Goal: Task Accomplishment & Management: Complete application form

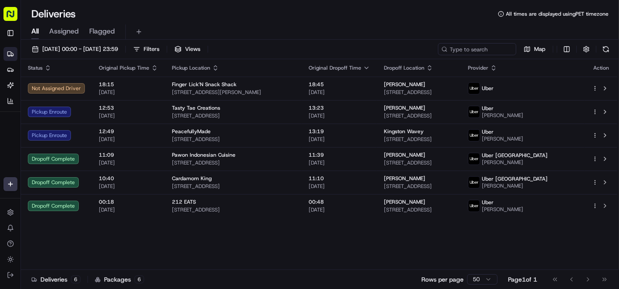
click at [256, 236] on div "Status Original Pickup Time Pickup Location Original Dropoff Time Dropoff Locat…" at bounding box center [319, 164] width 596 height 211
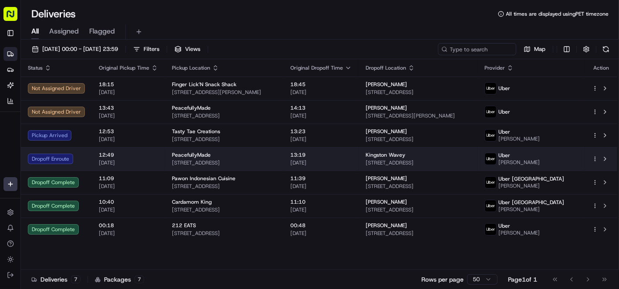
click at [276, 160] on span "[STREET_ADDRESS]" at bounding box center [224, 162] width 104 height 7
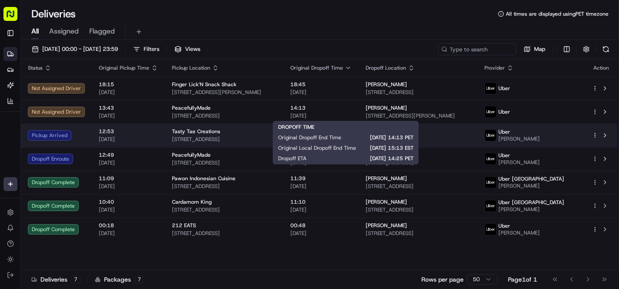
click at [241, 140] on span "3251 St Ferdinand St, New Orleans, LA 70126, USA" at bounding box center [224, 139] width 104 height 7
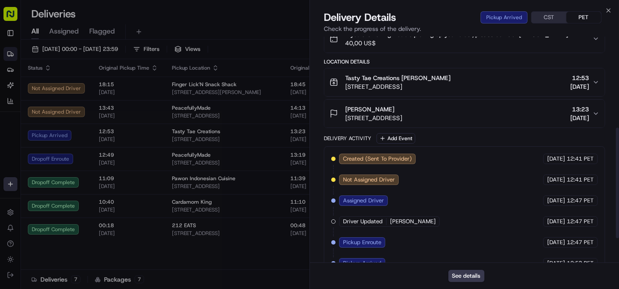
scroll to position [145, 0]
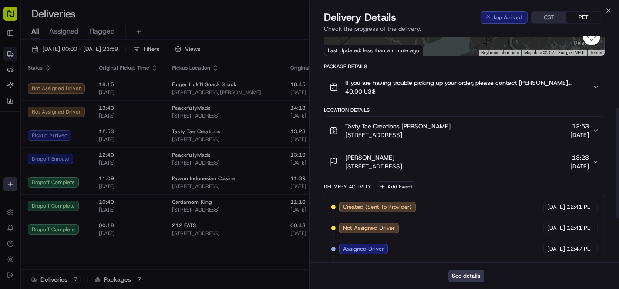
click at [478, 101] on button "If you are having trouble picking up your order, please contact Tasty Tae Creat…" at bounding box center [464, 87] width 280 height 28
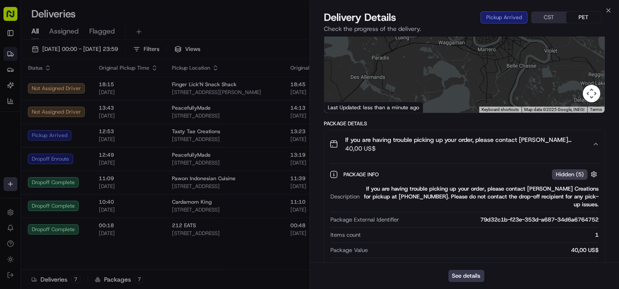
scroll to position [0, 0]
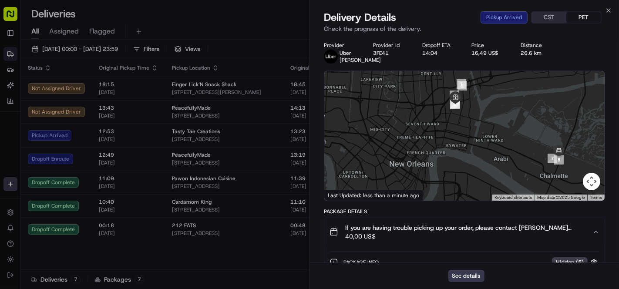
drag, startPoint x: 562, startPoint y: 133, endPoint x: 511, endPoint y: 153, distance: 54.4
click at [511, 153] on div at bounding box center [464, 136] width 280 height 130
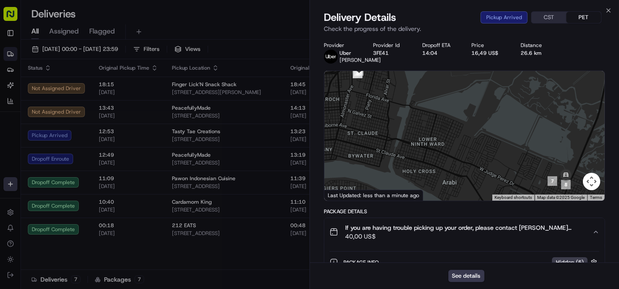
drag, startPoint x: 529, startPoint y: 136, endPoint x: 505, endPoint y: 134, distance: 24.4
click at [505, 134] on div at bounding box center [464, 136] width 280 height 130
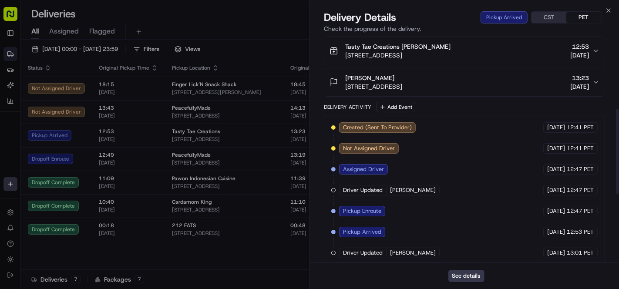
scroll to position [378, 0]
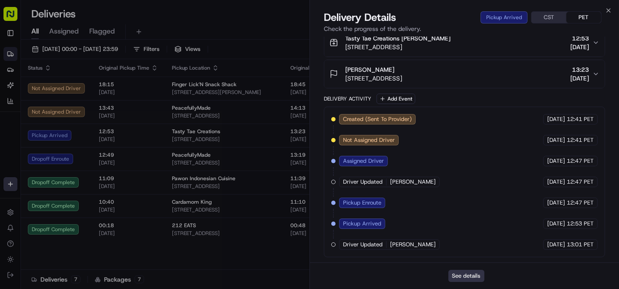
click at [465, 276] on button "See details" at bounding box center [466, 276] width 36 height 12
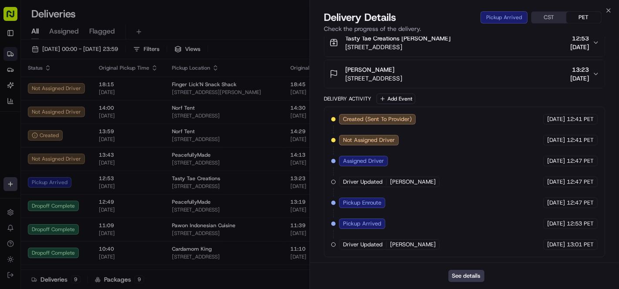
drag, startPoint x: 465, startPoint y: 276, endPoint x: 160, endPoint y: 26, distance: 394.7
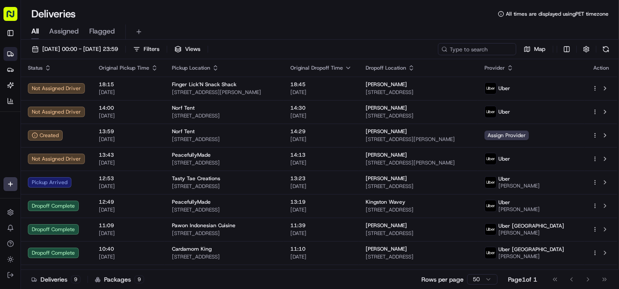
click at [195, 19] on div "Deliveries All times are displayed using PET timezone" at bounding box center [320, 14] width 598 height 14
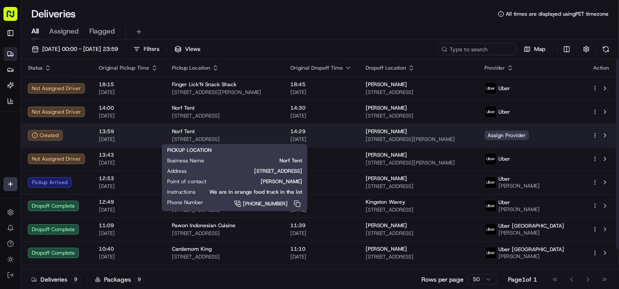
click at [214, 134] on div "Norf Tent" at bounding box center [224, 131] width 104 height 7
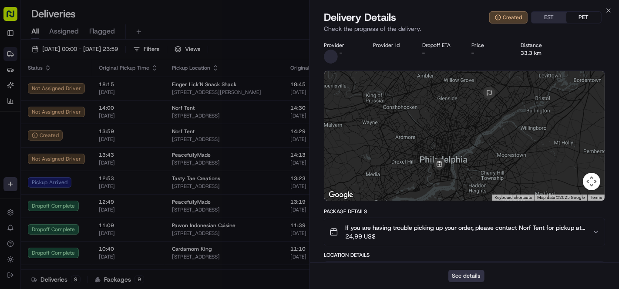
click at [463, 276] on button "See details" at bounding box center [466, 276] width 36 height 12
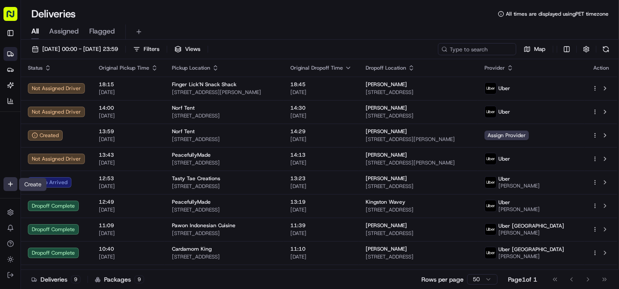
click at [6, 184] on html "Cookin App renata@cookin.com Toggle Sidebar Deliveries Providers Nash AI Analyt…" at bounding box center [309, 144] width 619 height 289
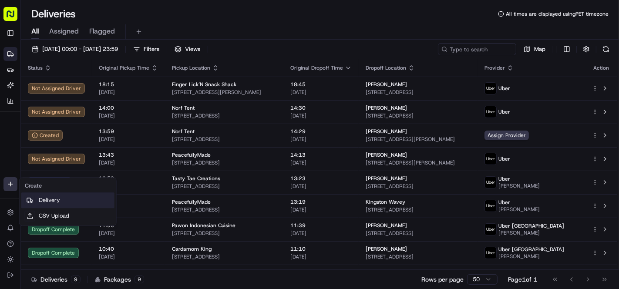
click at [58, 203] on link "Delivery" at bounding box center [67, 200] width 93 height 16
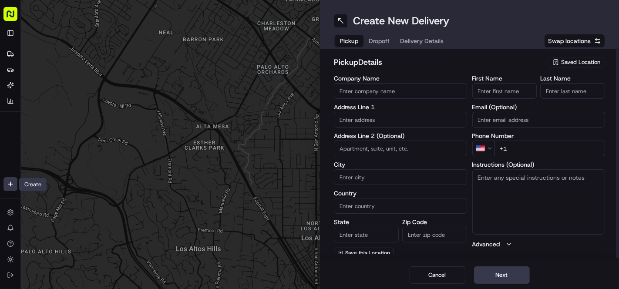
click at [359, 92] on input "Company Name" at bounding box center [400, 91] width 133 height 16
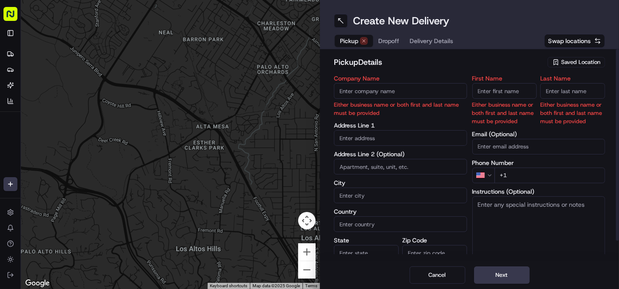
click at [381, 95] on input "Company Name" at bounding box center [400, 91] width 133 height 16
paste input "Norf Tent"
type input "Norf Tent"
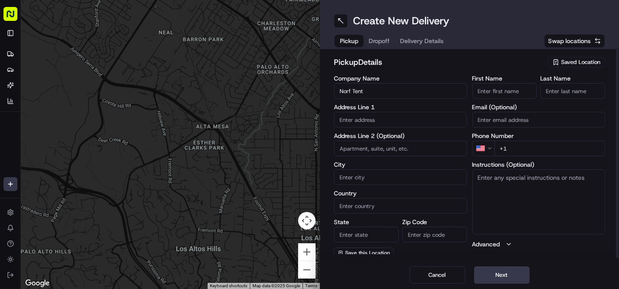
click at [404, 66] on h2 "pickup Details" at bounding box center [438, 62] width 208 height 12
click at [390, 119] on input "text" at bounding box center [400, 120] width 133 height 16
paste input "2200 S 19th St"
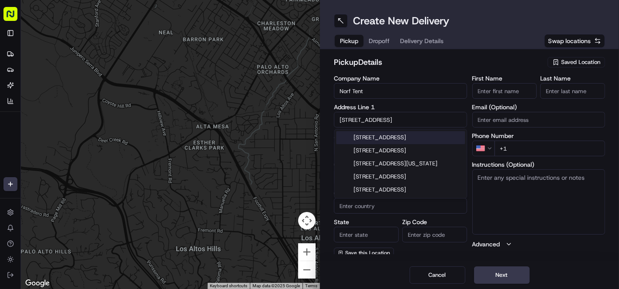
click at [401, 140] on div "2200 South 19th Street, Philadelphia, PA" at bounding box center [400, 137] width 129 height 13
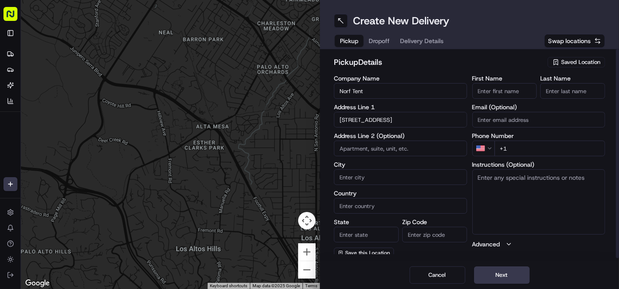
type input "2200 S 19th St, Philadelphia, PA 19145, USA"
type input "Philadelphia"
type input "United States"
type input "PA"
type input "19145"
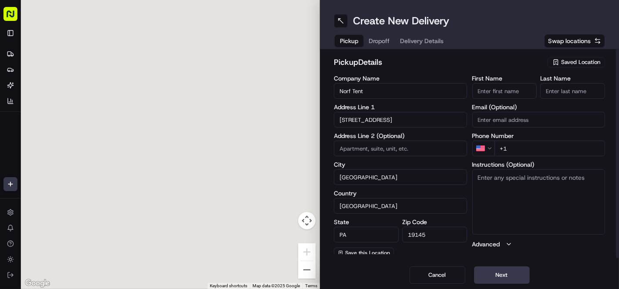
type input "2200 South 19th Street"
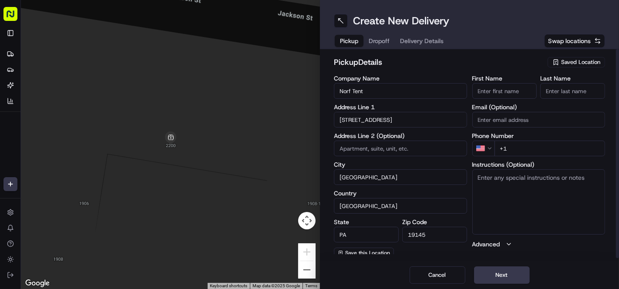
click at [390, 179] on input "Philadelphia" at bounding box center [400, 177] width 133 height 16
click at [412, 68] on h2 "pickup Details" at bounding box center [438, 62] width 208 height 12
click at [520, 91] on input "First Name" at bounding box center [504, 91] width 65 height 16
paste input "Wayne"
type input "Wayne"
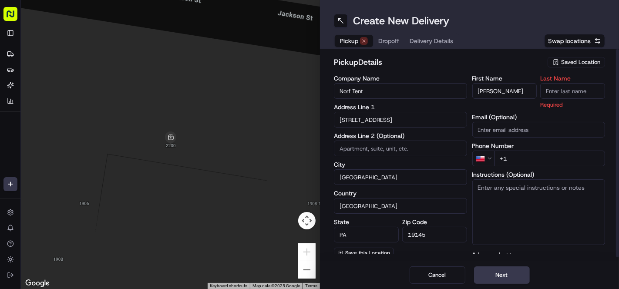
click at [581, 85] on input "Last Name" at bounding box center [572, 91] width 65 height 16
paste input "Pressley"
type input "Pressley"
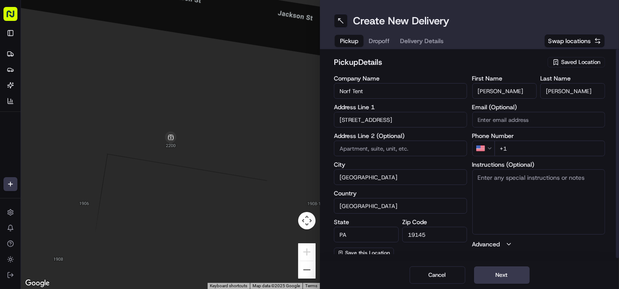
click at [522, 63] on h2 "pickup Details" at bounding box center [438, 62] width 208 height 12
click at [528, 150] on input "+1" at bounding box center [549, 148] width 111 height 16
paste input "tel"
click at [541, 154] on input "+1" at bounding box center [549, 148] width 111 height 16
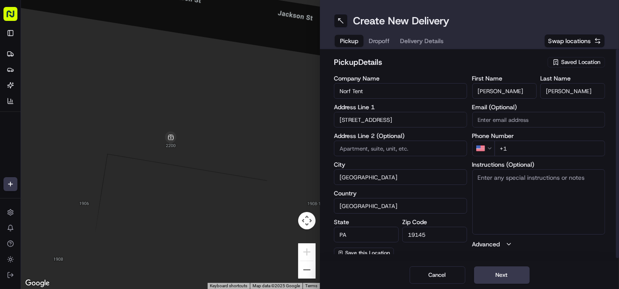
paste input "267 764 9494"
type input "+1 267 764 9494"
click at [538, 192] on textarea "Instructions (Optional)" at bounding box center [538, 201] width 133 height 65
click at [517, 196] on textarea "Instructions (Optional)" at bounding box center [538, 201] width 133 height 65
paste textarea "We are in orange food truck in the lot"
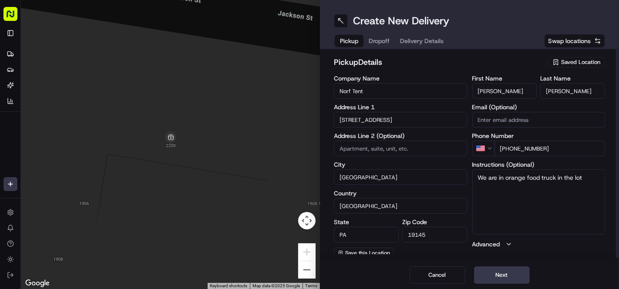
type textarea "We are in orange food truck in the lot"
click at [564, 254] on div "pickup Details Saved Location Company Name Norf Tent Address Line 1 2200 South …" at bounding box center [469, 155] width 299 height 212
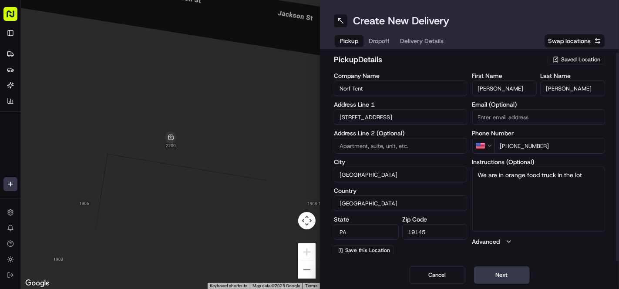
scroll to position [3, 0]
click at [376, 39] on button "Dropoff" at bounding box center [378, 41] width 31 height 12
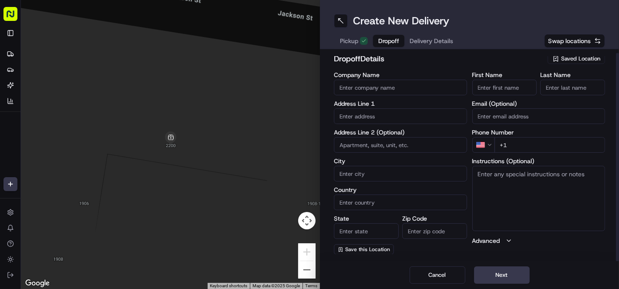
click at [392, 45] on button "Dropoff" at bounding box center [388, 41] width 31 height 12
click at [431, 148] on input at bounding box center [400, 145] width 133 height 16
paste input "9974 Sandy Rd"
type input "9974 Sandy Rd"
click at [401, 116] on input "text" at bounding box center [400, 116] width 133 height 16
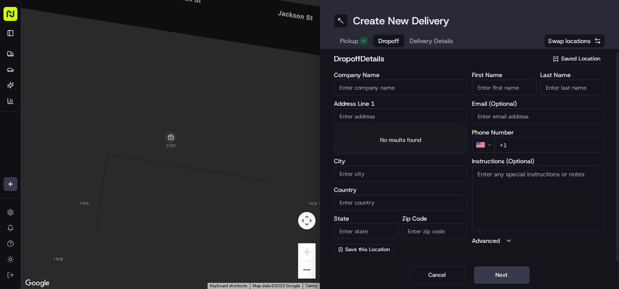
paste input "9974 Sandy Rd"
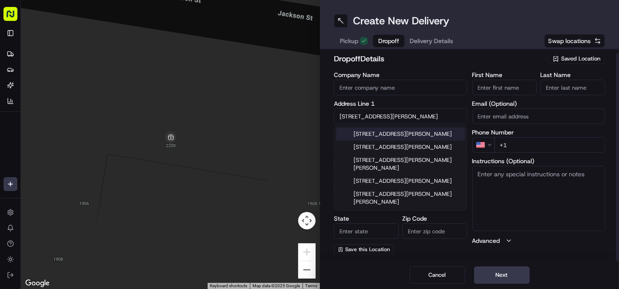
click at [407, 135] on div "9974 Sandy Rd, Philadelphia, PA" at bounding box center [400, 133] width 129 height 13
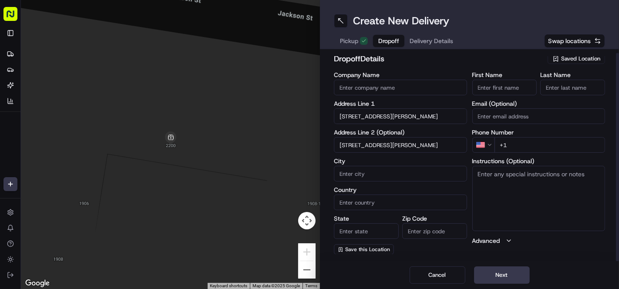
type input "9974 Sandy Rd, Philadelphia, PA 19115, USA"
type input "Philadelphia"
type input "United States"
type input "PA"
type input "19115"
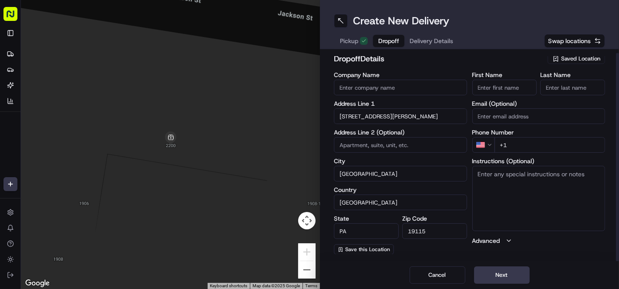
type input "9974 Sandy Road"
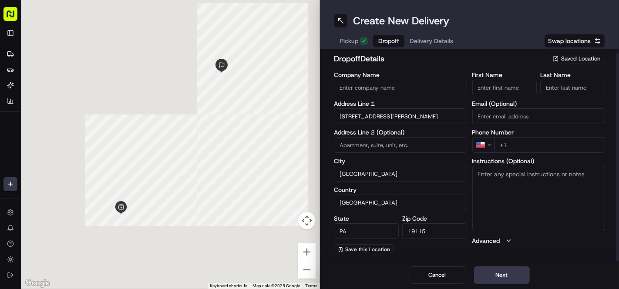
click at [412, 141] on input at bounding box center [400, 145] width 133 height 16
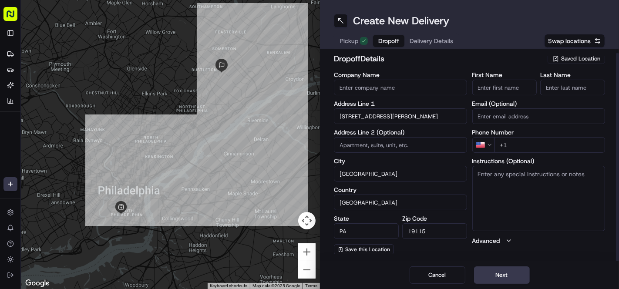
drag, startPoint x: 517, startPoint y: 91, endPoint x: 444, endPoint y: 28, distance: 96.2
click at [518, 91] on input "First Name" at bounding box center [504, 88] width 65 height 16
paste input "Marcia"
type input "Marcia"
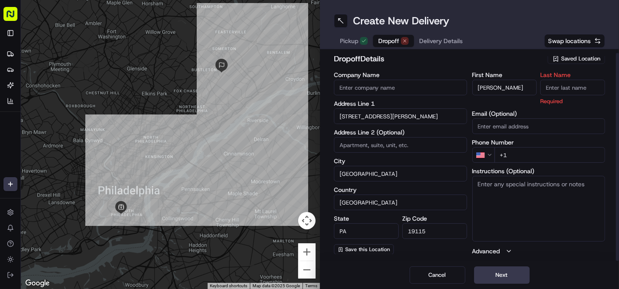
click at [586, 82] on input "Last Name" at bounding box center [572, 88] width 65 height 16
paste input "Clarke"
type input "Clarke"
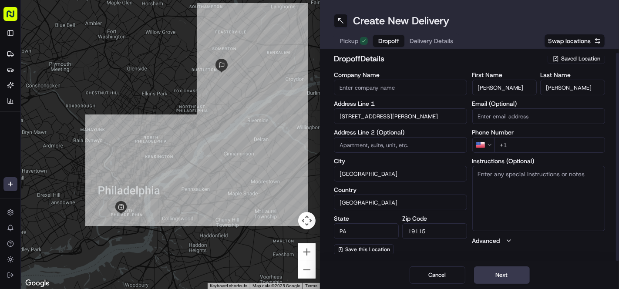
click at [501, 55] on div "dropoff Details Saved Location Company Name Address Line 1 9974 Sandy Road Addr…" at bounding box center [469, 155] width 299 height 212
click at [558, 142] on input "+1" at bounding box center [549, 145] width 111 height 16
paste input "267 258 4834"
type input "+1 267 258 4834"
click at [463, 63] on h2 "dropoff Details" at bounding box center [438, 59] width 208 height 12
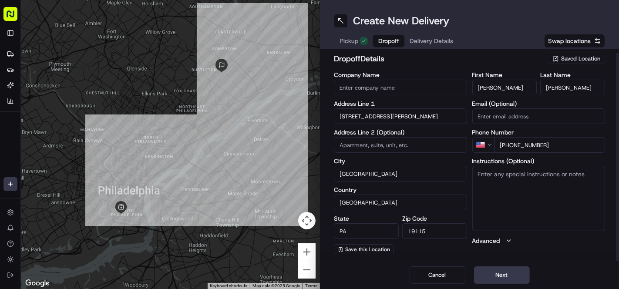
click at [536, 195] on textarea "Instructions (Optional)" at bounding box center [538, 198] width 133 height 65
paste textarea "Call me if you're having trouble"
type textarea "Call me if you're having trouble"
click at [448, 160] on label "City" at bounding box center [400, 161] width 133 height 6
click at [448, 166] on input "Philadelphia" at bounding box center [400, 174] width 133 height 16
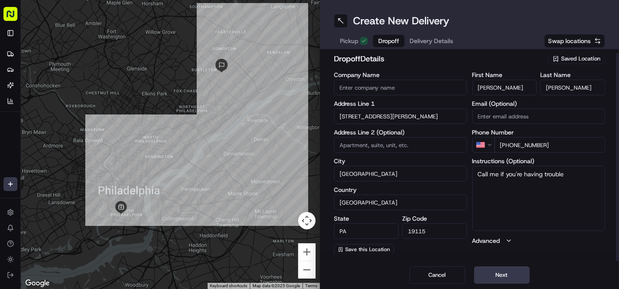
click at [414, 41] on button "Delivery Details" at bounding box center [431, 41] width 54 height 12
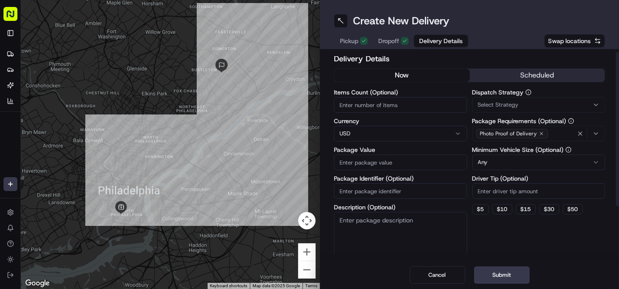
click at [430, 41] on span "Delivery Details" at bounding box center [440, 41] width 43 height 9
click at [530, 76] on button "scheduled" at bounding box center [536, 75] width 135 height 13
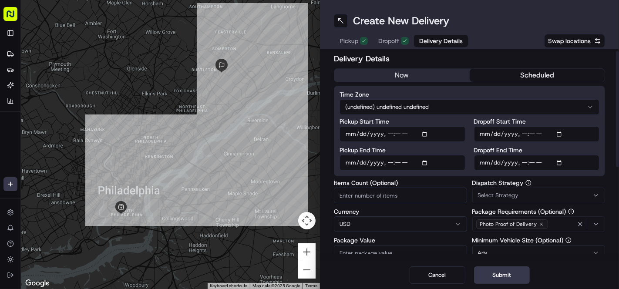
click at [412, 135] on input "Pickup Start Time" at bounding box center [402, 134] width 126 height 16
click at [418, 134] on input "Pickup Start Time" at bounding box center [402, 134] width 126 height 16
click at [414, 135] on input "Pickup Start Time" at bounding box center [402, 134] width 126 height 16
type input "2025-08-21T13:32"
click at [475, 62] on h2 "Delivery Details" at bounding box center [469, 59] width 271 height 12
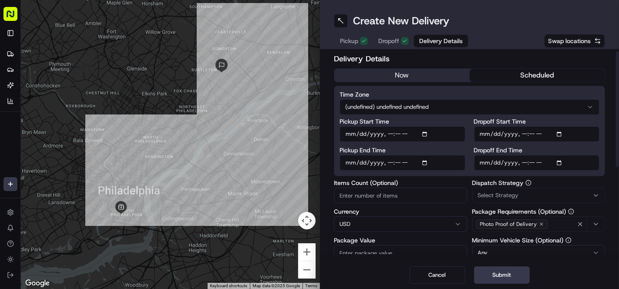
click at [551, 162] on input "Dropoff End Time" at bounding box center [537, 163] width 126 height 16
click at [551, 159] on input "Dropoff End Time" at bounding box center [537, 163] width 126 height 16
click at [549, 159] on input "Dropoff End Time" at bounding box center [537, 163] width 126 height 16
click at [547, 163] on input "Dropoff End Time" at bounding box center [537, 163] width 126 height 16
type input "2025-08-21T14:20"
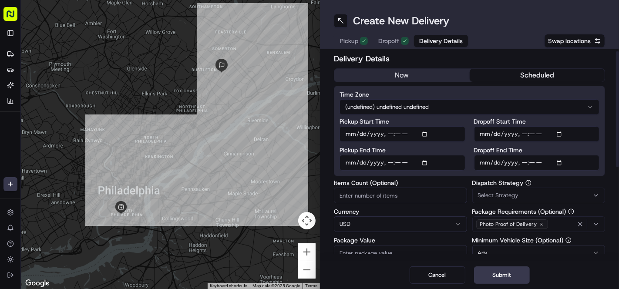
click at [520, 17] on div "Create New Delivery" at bounding box center [469, 21] width 271 height 14
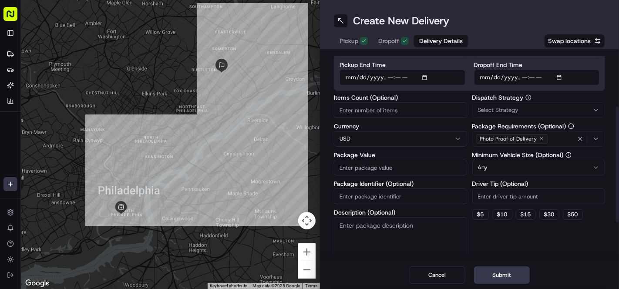
scroll to position [100, 0]
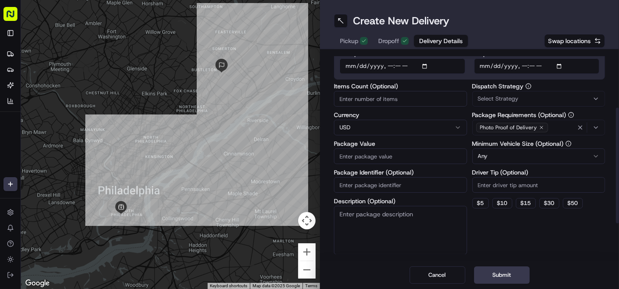
click at [365, 100] on input "Items Count (Optional)" at bounding box center [400, 99] width 133 height 16
type input "1"
click at [512, 241] on div "Dispatch Strategy Select Strategy Package Requirements (Optional) Photo Proof o…" at bounding box center [538, 168] width 133 height 171
click at [477, 205] on button "$ 5" at bounding box center [480, 203] width 17 height 10
type input "5"
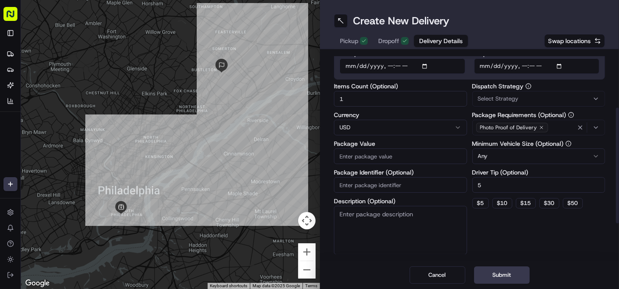
click at [378, 154] on input "Package Value" at bounding box center [400, 156] width 133 height 16
paste input "24.99"
type input "24.99"
click at [505, 228] on div "Dispatch Strategy Select Strategy Package Requirements (Optional) Photo Proof o…" at bounding box center [538, 168] width 133 height 171
click at [376, 183] on input "Package Identifier (Optional)" at bounding box center [400, 185] width 133 height 16
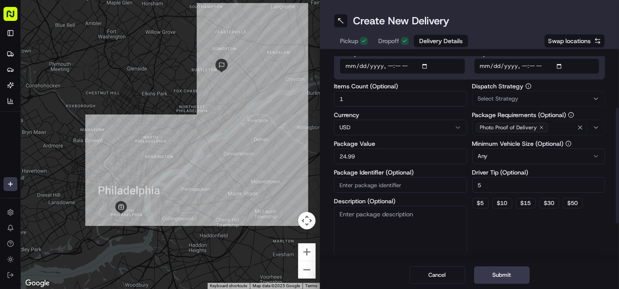
paste input "dfefdc29-0060-3297-b097-daa0e1dd2216_copy"
type input "dfefdc29-0060-3297-b097-daa0e1dd2216_copy"
click at [529, 229] on div "Dispatch Strategy Select Strategy Package Requirements (Optional) Photo Proof o…" at bounding box center [538, 168] width 133 height 171
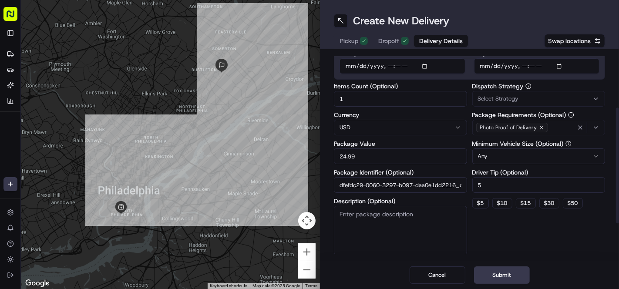
click at [372, 222] on textarea "Description (Optional)" at bounding box center [400, 230] width 133 height 49
paste textarea "If you are having trouble picking up your order, please contact Norf Tent for p…"
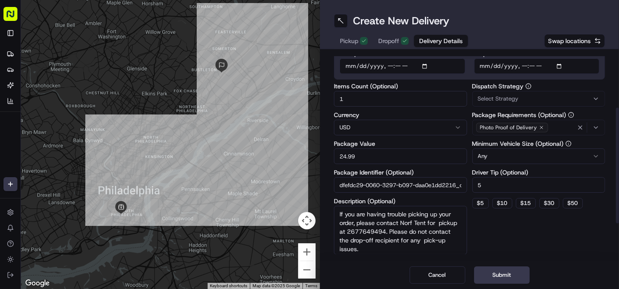
type textarea "If you are having trouble picking up your order, please contact Norf Tent for p…"
click at [580, 126] on icon "button" at bounding box center [579, 127] width 7 height 7
click at [595, 127] on icon "button" at bounding box center [595, 128] width 3 height 2
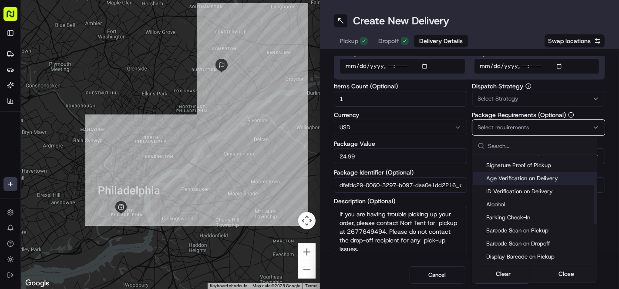
scroll to position [139, 0]
click at [528, 177] on span "Meet on Delivery" at bounding box center [539, 179] width 107 height 8
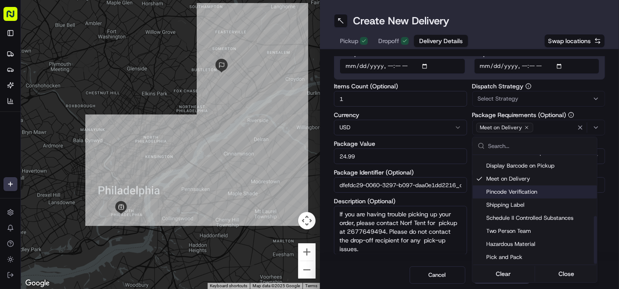
click at [471, 199] on html "Cookin App renata@cookin.com Toggle Sidebar Deliveries Providers Nash AI Analyt…" at bounding box center [309, 144] width 619 height 289
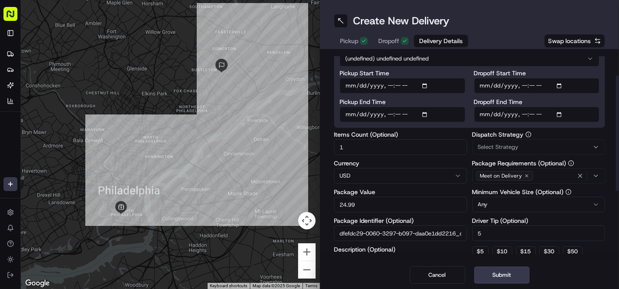
scroll to position [3, 0]
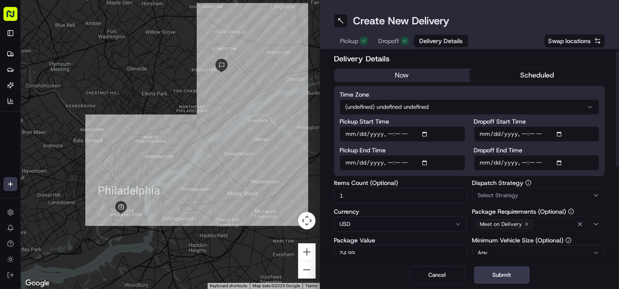
click at [383, 39] on span "Dropoff" at bounding box center [388, 41] width 21 height 9
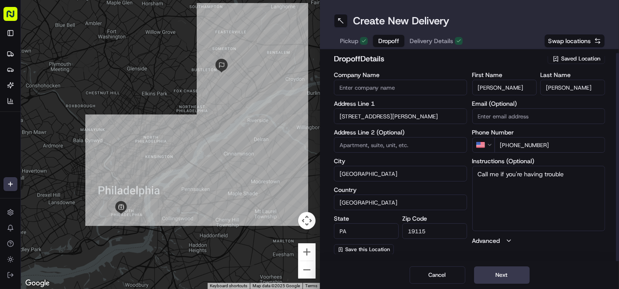
click at [451, 37] on span "Delivery Details" at bounding box center [430, 41] width 43 height 9
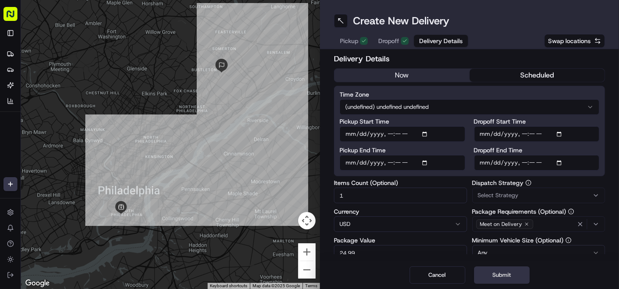
click at [512, 274] on button "Submit" at bounding box center [502, 274] width 56 height 17
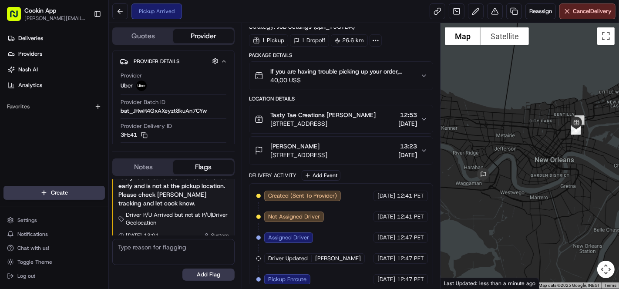
scroll to position [72, 0]
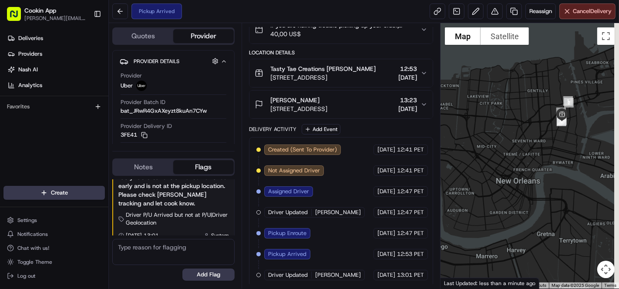
drag, startPoint x: 577, startPoint y: 167, endPoint x: 519, endPoint y: 122, distance: 73.2
click at [521, 122] on div at bounding box center [529, 155] width 178 height 265
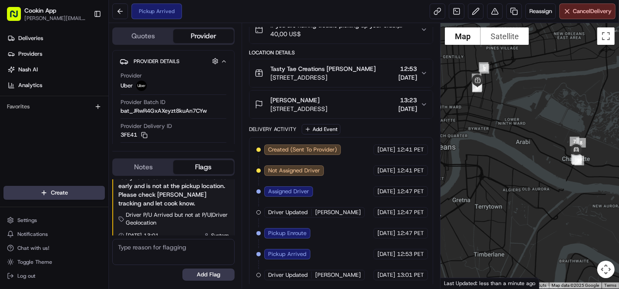
drag, startPoint x: 529, startPoint y: 96, endPoint x: 540, endPoint y: 112, distance: 19.1
click at [540, 112] on div at bounding box center [529, 155] width 178 height 265
click at [482, 15] on div "Reassign Cancel Delivery" at bounding box center [522, 11] width 186 height 16
click at [477, 14] on button at bounding box center [476, 11] width 16 height 16
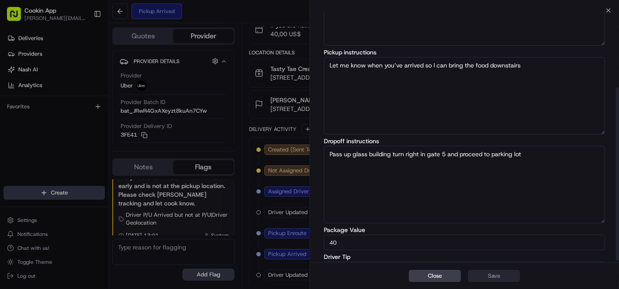
scroll to position [115, 0]
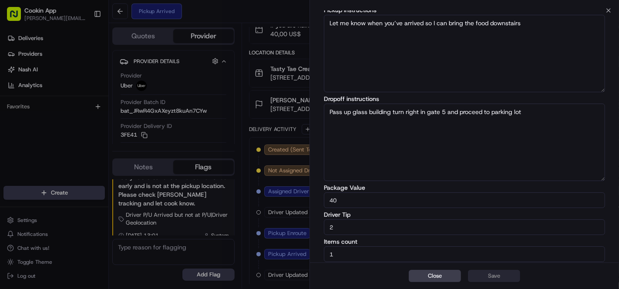
drag, startPoint x: 364, startPoint y: 223, endPoint x: 264, endPoint y: 224, distance: 99.6
click at [265, 224] on body "Cookin App renata@cookin.com Toggle Sidebar Deliveries Providers Nash AI Analyt…" at bounding box center [309, 144] width 619 height 289
type input "5"
click at [488, 271] on button "Save" at bounding box center [494, 276] width 52 height 12
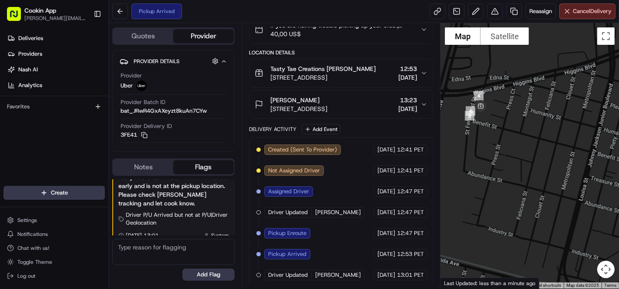
drag, startPoint x: 478, startPoint y: 114, endPoint x: 522, endPoint y: 89, distance: 49.9
click at [522, 89] on div at bounding box center [529, 155] width 178 height 265
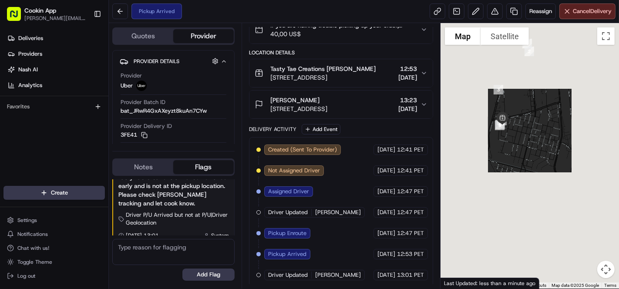
drag, startPoint x: 544, startPoint y: 165, endPoint x: 523, endPoint y: 140, distance: 33.1
click at [523, 140] on div at bounding box center [529, 155] width 178 height 265
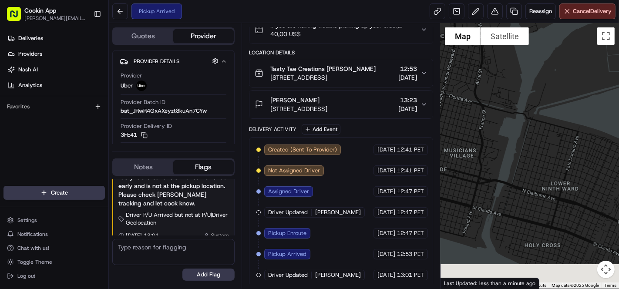
drag, startPoint x: 570, startPoint y: 183, endPoint x: 513, endPoint y: 136, distance: 73.8
click at [514, 137] on div at bounding box center [529, 155] width 178 height 265
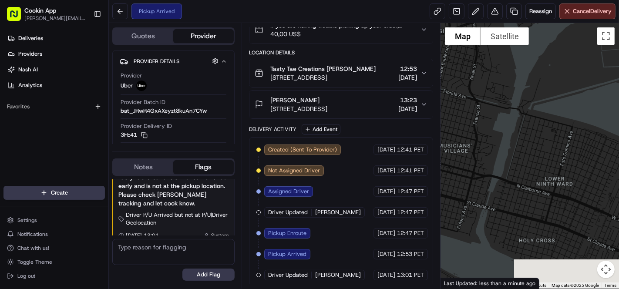
drag, startPoint x: 561, startPoint y: 158, endPoint x: 481, endPoint y: 121, distance: 88.6
click at [482, 121] on div at bounding box center [529, 155] width 178 height 265
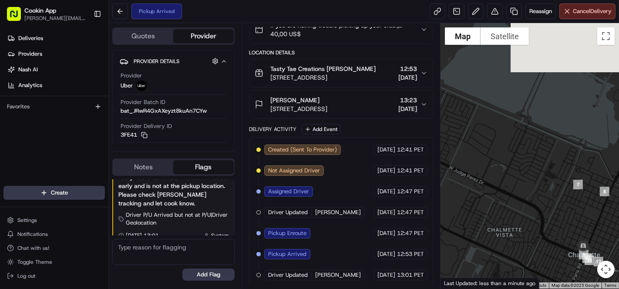
drag, startPoint x: 557, startPoint y: 153, endPoint x: 567, endPoint y: 180, distance: 28.9
click at [567, 180] on div at bounding box center [529, 155] width 178 height 265
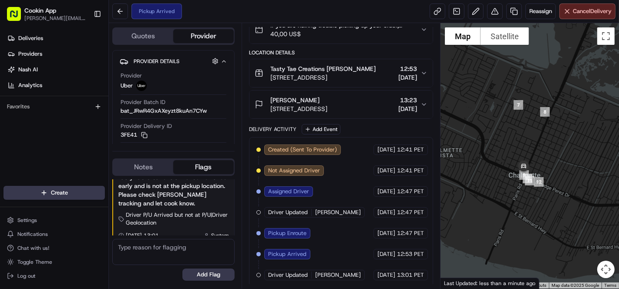
drag, startPoint x: 592, startPoint y: 227, endPoint x: 529, endPoint y: 142, distance: 106.0
click at [529, 142] on div at bounding box center [529, 155] width 178 height 265
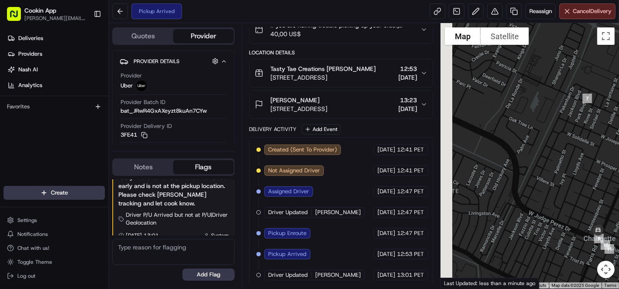
drag, startPoint x: 569, startPoint y: 189, endPoint x: 616, endPoint y: 233, distance: 64.3
click at [616, 233] on div at bounding box center [529, 155] width 178 height 265
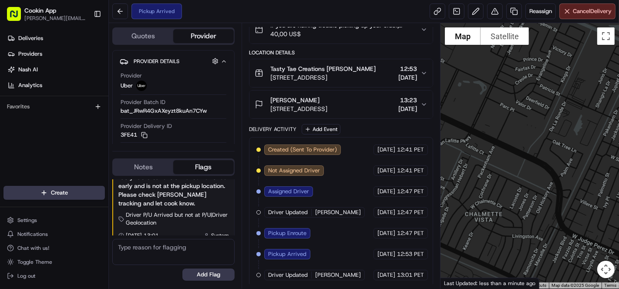
drag, startPoint x: 547, startPoint y: 174, endPoint x: 592, endPoint y: 198, distance: 51.0
click at [592, 198] on div at bounding box center [529, 155] width 178 height 265
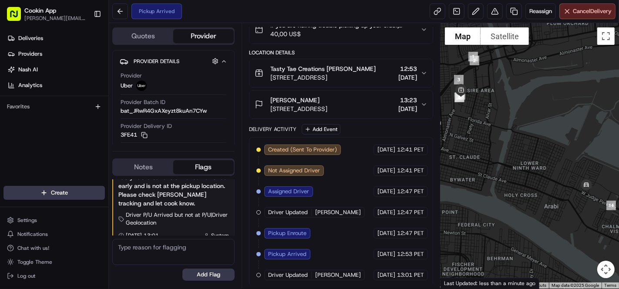
drag, startPoint x: 505, startPoint y: 100, endPoint x: 594, endPoint y: 161, distance: 107.3
click at [594, 161] on div at bounding box center [529, 155] width 178 height 265
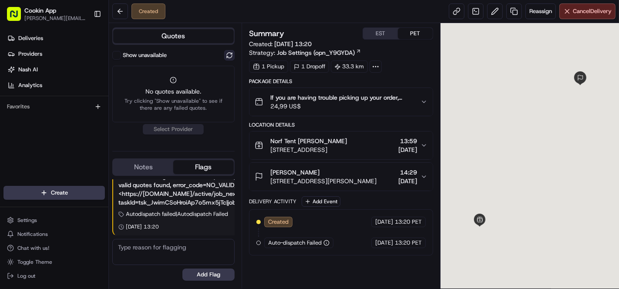
click at [231, 58] on button at bounding box center [229, 55] width 10 height 10
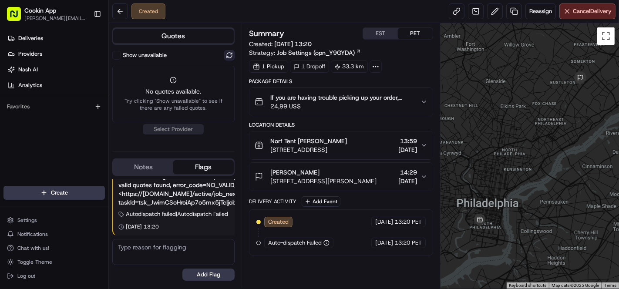
click at [230, 57] on button at bounding box center [229, 55] width 10 height 10
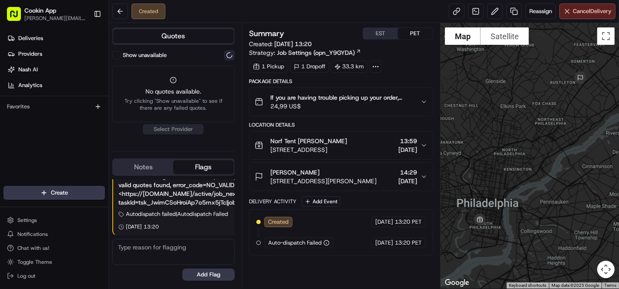
click at [230, 57] on button at bounding box center [229, 55] width 10 height 10
click at [180, 131] on div "Show unavailable No quotes available. Try clicking "Show unavailable" to see if…" at bounding box center [173, 97] width 122 height 94
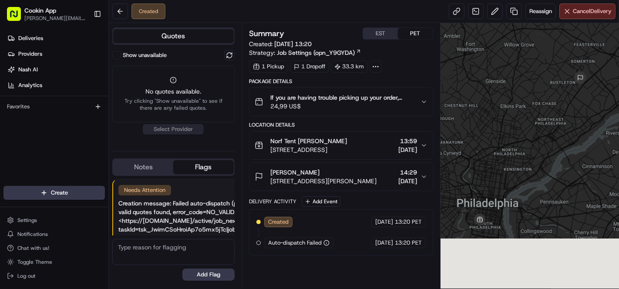
scroll to position [27, 0]
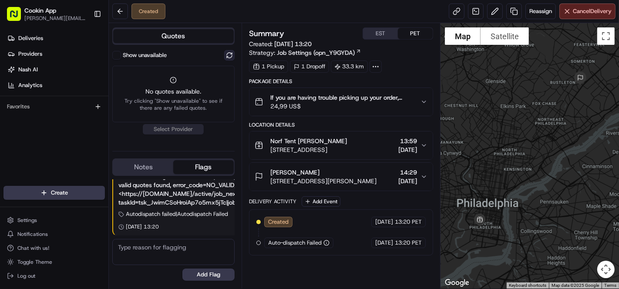
click at [224, 56] on button at bounding box center [229, 55] width 10 height 10
click at [515, 10] on link at bounding box center [514, 11] width 16 height 16
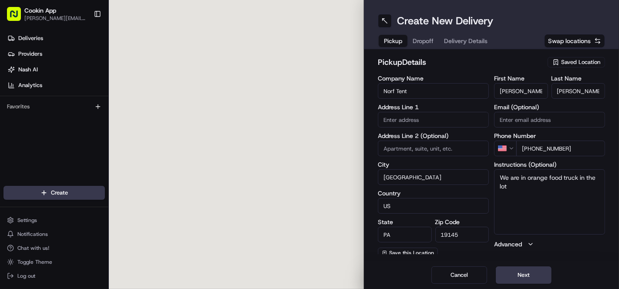
type input "[STREET_ADDRESS]"
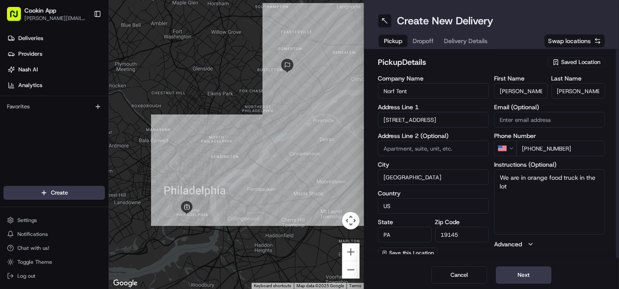
drag, startPoint x: 425, startPoint y: 90, endPoint x: 365, endPoint y: 95, distance: 60.7
click at [365, 95] on div "pickup Details Saved Location Company Name Norf Tent Address Line 1 [STREET_ADD…" at bounding box center [491, 155] width 255 height 212
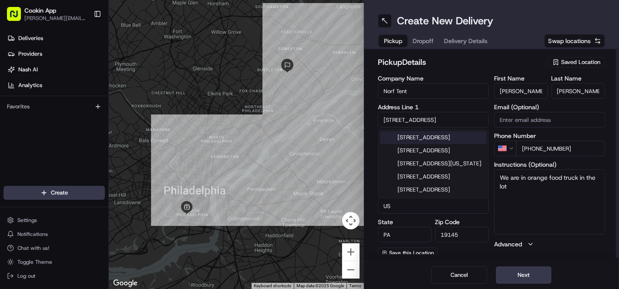
click at [376, 128] on div "pickup Details Saved Location Company Name Norf Tent Address Line 1 2200 S 19th…" at bounding box center [491, 155] width 255 height 212
click at [450, 62] on h2 "pickup Details" at bounding box center [460, 62] width 164 height 12
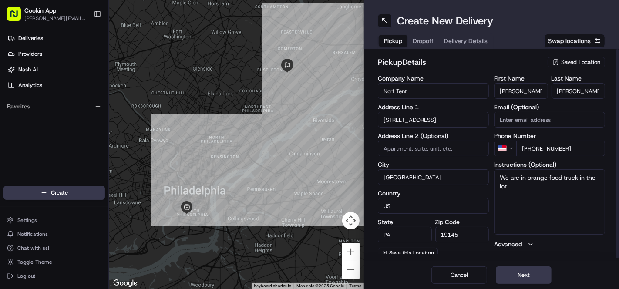
drag, startPoint x: 423, startPoint y: 176, endPoint x: 368, endPoint y: 175, distance: 54.8
click at [368, 175] on div "pickup Details Saved Location Company Name Norf Tent Address Line 1 2200 S 19th…" at bounding box center [491, 155] width 255 height 212
drag, startPoint x: 529, startPoint y: 94, endPoint x: 491, endPoint y: 94, distance: 38.3
click at [491, 94] on div "Company Name Norf Tent Address Line 1 2200 S 19th St Address Line 2 (Optional) …" at bounding box center [491, 166] width 227 height 183
click at [572, 92] on input "Pressley" at bounding box center [578, 91] width 54 height 16
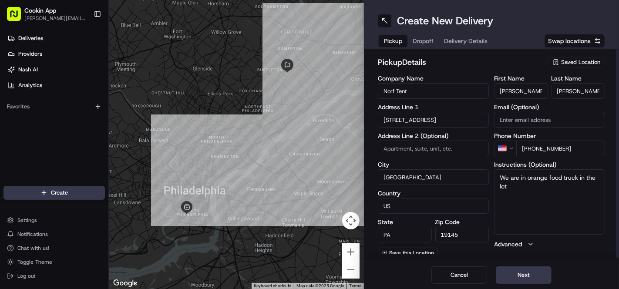
click at [572, 92] on input "Pressley" at bounding box center [578, 91] width 54 height 16
drag, startPoint x: 576, startPoint y: 147, endPoint x: 505, endPoint y: 149, distance: 70.5
click at [505, 149] on div "US +1 267 764 9494" at bounding box center [549, 148] width 111 height 16
click at [547, 150] on input "[PHONE_NUMBER]" at bounding box center [560, 148] width 89 height 16
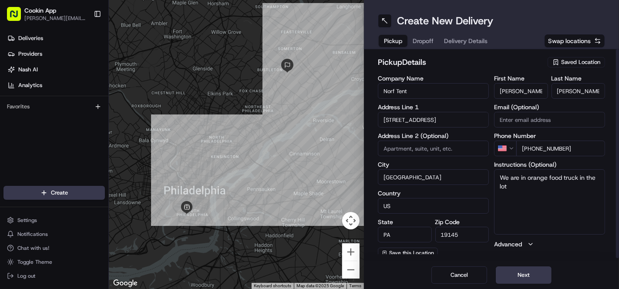
click at [547, 150] on input "[PHONE_NUMBER]" at bounding box center [560, 148] width 89 height 16
drag, startPoint x: 575, startPoint y: 148, endPoint x: 530, endPoint y: 150, distance: 45.3
click at [530, 150] on input "[PHONE_NUMBER]" at bounding box center [560, 148] width 89 height 16
drag, startPoint x: 514, startPoint y: 180, endPoint x: 497, endPoint y: 179, distance: 17.0
click at [497, 179] on textarea "We are in orange food truck in the lot" at bounding box center [549, 201] width 111 height 65
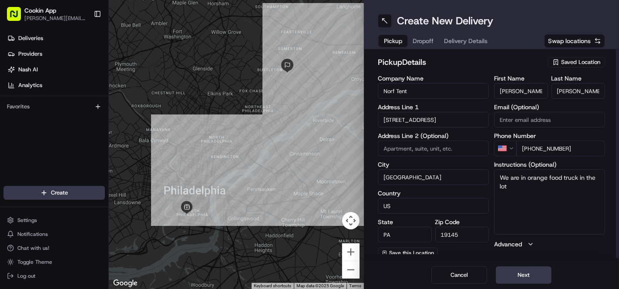
click at [417, 42] on span "Dropoff" at bounding box center [422, 41] width 21 height 9
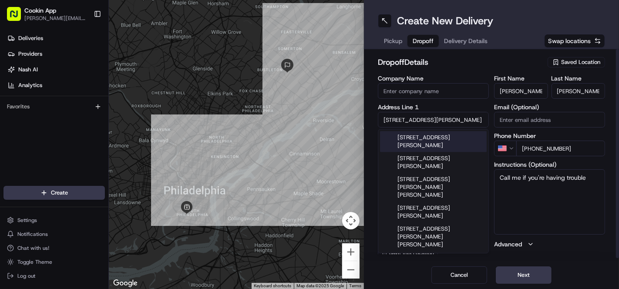
drag, startPoint x: 447, startPoint y: 120, endPoint x: 369, endPoint y: 123, distance: 77.9
click at [369, 123] on div "dropoff Details Saved Location Company Name Address Line 1 9974 Sandy Rd Addres…" at bounding box center [491, 155] width 255 height 212
click at [480, 66] on h2 "dropoff Details" at bounding box center [460, 62] width 164 height 12
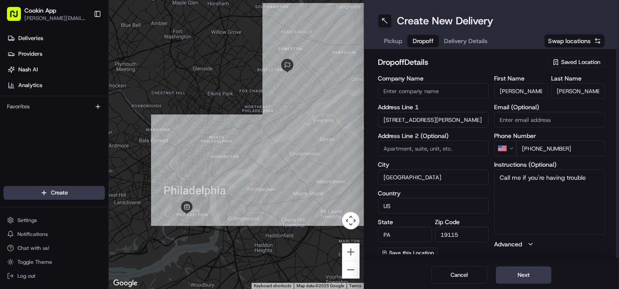
drag, startPoint x: 532, startPoint y: 89, endPoint x: 480, endPoint y: 95, distance: 52.1
click at [480, 95] on div "Company Name Address Line 1 9974 Sandy Rd Address Line 2 (Optional) City Philad…" at bounding box center [491, 166] width 227 height 183
click at [587, 96] on input "Clarke" at bounding box center [578, 91] width 54 height 16
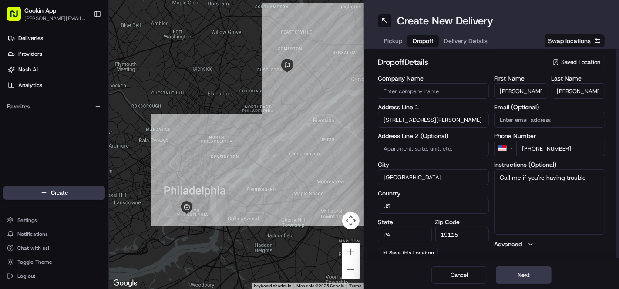
drag, startPoint x: 573, startPoint y: 150, endPoint x: 529, endPoint y: 151, distance: 43.5
click at [529, 151] on input "[PHONE_NUMBER]" at bounding box center [560, 148] width 89 height 16
click at [565, 179] on textarea "Call me if you're having trouble" at bounding box center [549, 201] width 111 height 65
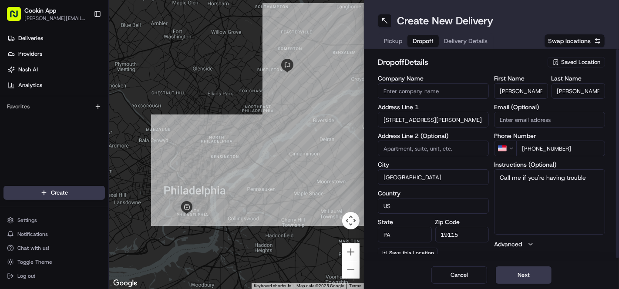
click at [557, 252] on div "First Name Marcia Last Name Clarke Email (Optional) Phone Number US +1 267 258 …" at bounding box center [549, 166] width 111 height 183
click at [456, 43] on span "Delivery Details" at bounding box center [465, 41] width 43 height 9
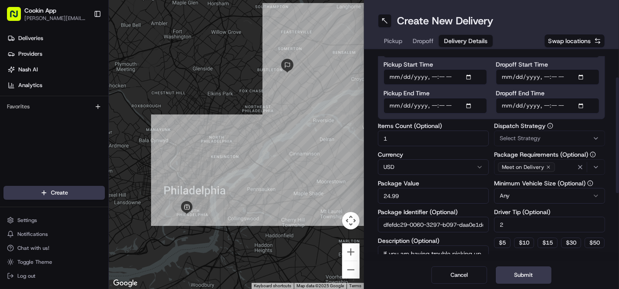
scroll to position [48, 0]
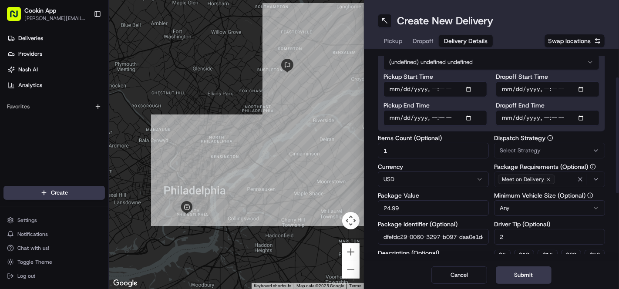
drag, startPoint x: 418, startPoint y: 205, endPoint x: 352, endPoint y: 200, distance: 66.3
click at [352, 200] on div "To navigate the map with touch gestures double-tap and hold your finger on the …" at bounding box center [364, 144] width 510 height 289
click at [475, 239] on input "dfefdc29-0060-3297-b097-daa0e1dd2216_copy" at bounding box center [433, 237] width 111 height 16
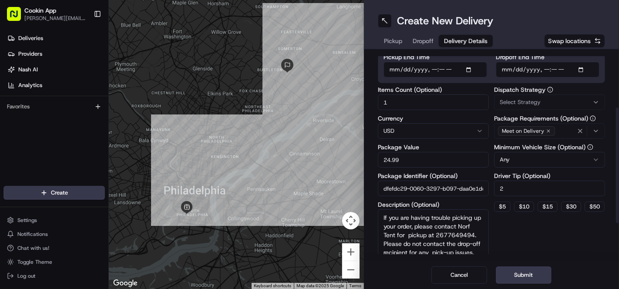
scroll to position [145, 0]
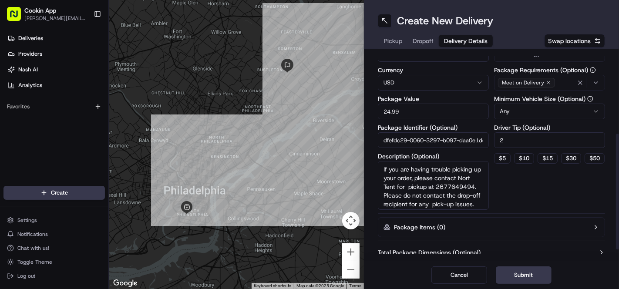
drag, startPoint x: 382, startPoint y: 168, endPoint x: 463, endPoint y: 217, distance: 94.6
click at [463, 217] on div "Delivery Details now scheduled Time Zone (undefined) undefined undefined Pickup…" at bounding box center [491, 93] width 227 height 365
click at [424, 201] on textarea "If you are having trouble picking up your order, please contact Norf Tent for p…" at bounding box center [433, 185] width 111 height 49
drag, startPoint x: 435, startPoint y: 199, endPoint x: 444, endPoint y: 214, distance: 17.8
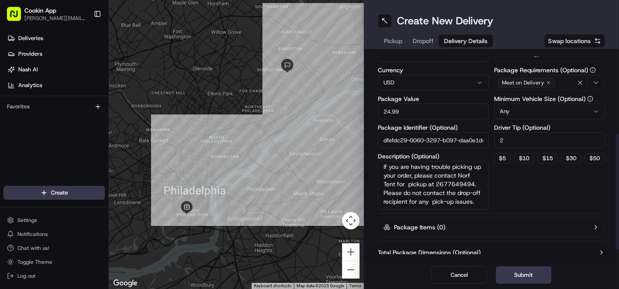
click at [444, 214] on div "Delivery Details now scheduled Time Zone (undefined) undefined undefined Pickup…" at bounding box center [491, 93] width 227 height 365
click at [515, 197] on div "Dispatch Strategy Select Strategy Package Requirements (Optional) Meet on Deliv…" at bounding box center [549, 123] width 111 height 171
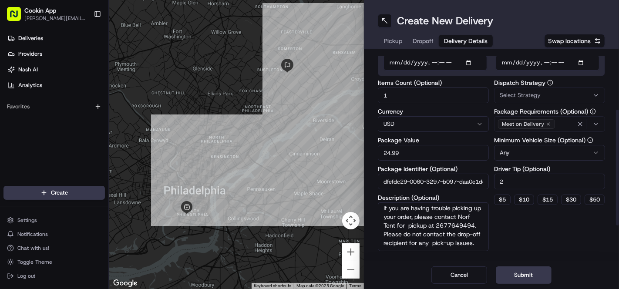
scroll to position [97, 0]
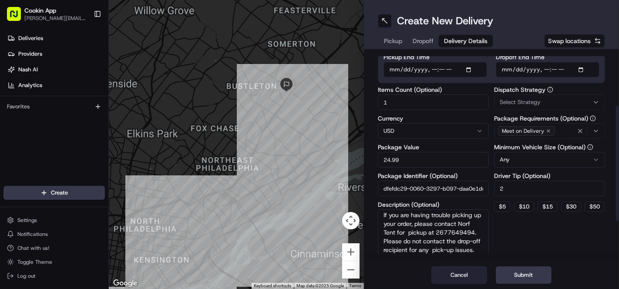
click at [466, 272] on button "Cancel" at bounding box center [459, 274] width 56 height 17
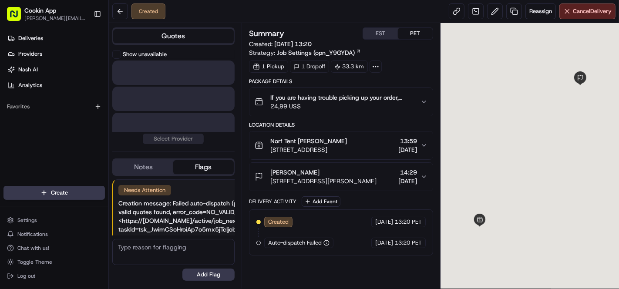
scroll to position [27, 0]
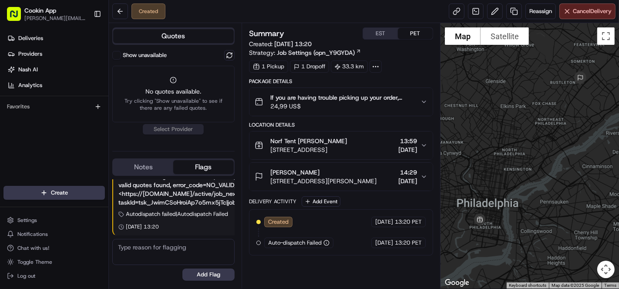
click at [114, 55] on button "Show unavailable" at bounding box center [116, 55] width 9 height 9
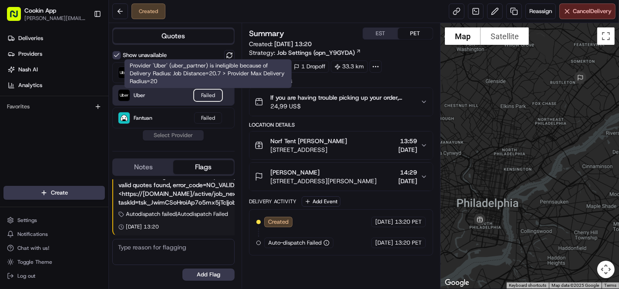
click at [211, 94] on div "Failed" at bounding box center [208, 95] width 28 height 11
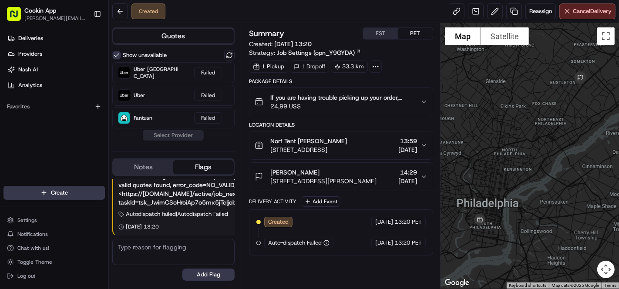
click at [185, 138] on div "Show unavailable Uber Canada Failed Uber Failed Fantuan Failed Select Provider" at bounding box center [173, 97] width 122 height 94
click at [182, 136] on div "Show unavailable Uber Canada Failed Uber Failed Fantuan Failed Select Provider" at bounding box center [173, 97] width 122 height 94
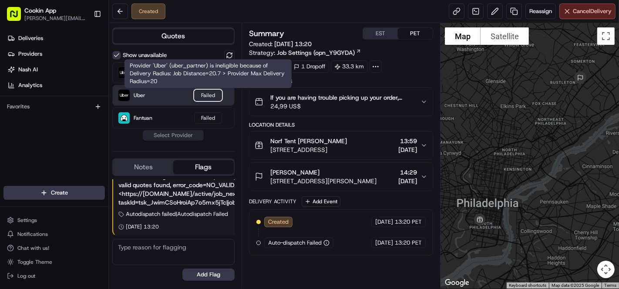
click at [207, 93] on div "Failed" at bounding box center [208, 95] width 28 height 11
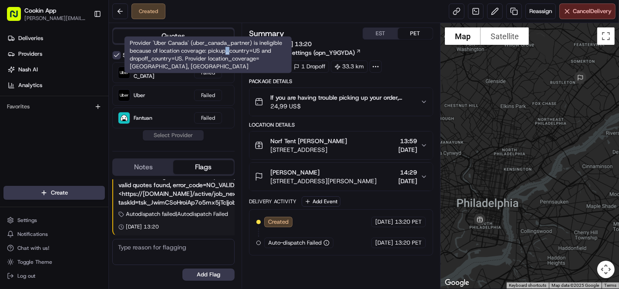
drag, startPoint x: 228, startPoint y: 52, endPoint x: 232, endPoint y: 63, distance: 11.3
click at [228, 53] on div "Provider 'Uber Canada' (uber_canada_partner) is ineligible because of location …" at bounding box center [207, 55] width 167 height 37
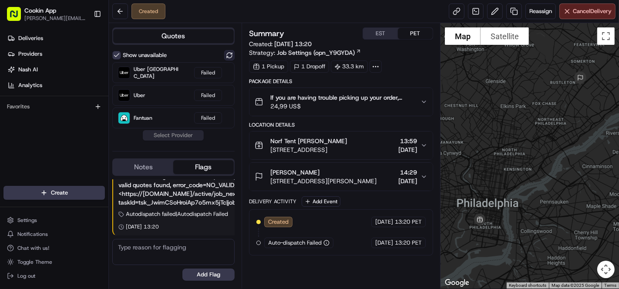
click at [231, 59] on button at bounding box center [229, 55] width 10 height 10
click at [231, 55] on button at bounding box center [229, 55] width 10 height 10
click at [122, 57] on div "Show unavailable" at bounding box center [139, 55] width 54 height 9
click at [116, 57] on button "Show unavailable" at bounding box center [116, 55] width 9 height 9
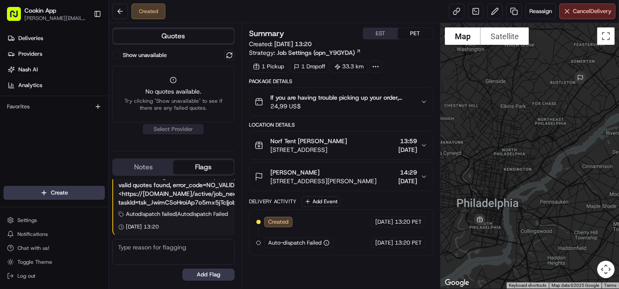
click at [374, 67] on icon at bounding box center [375, 67] width 8 height 8
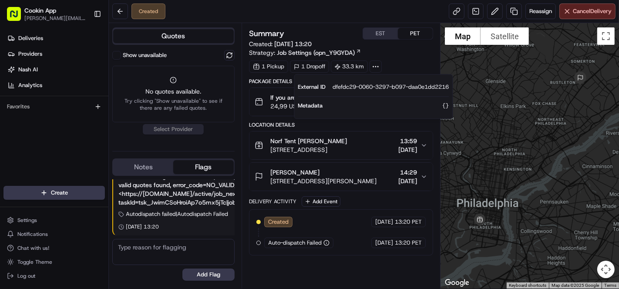
click at [389, 64] on div "1 Pickup 1 Dropoff 33.3 km" at bounding box center [341, 66] width 184 height 12
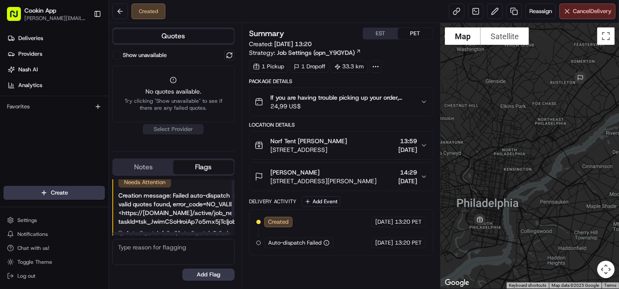
scroll to position [0, 0]
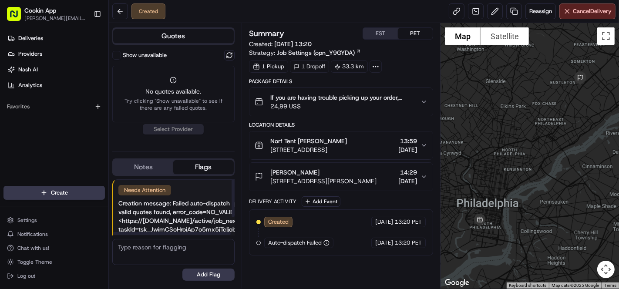
click at [157, 171] on button "Notes" at bounding box center [143, 167] width 60 height 14
click at [187, 171] on button "Flags" at bounding box center [203, 167] width 60 height 14
click at [405, 23] on div "Summary EST PET Created: 21/08/2025 13:20 Strategy: Job Settings (opn_Y9GYDA) 1…" at bounding box center [340, 155] width 199 height 265
click at [375, 35] on button "EST" at bounding box center [380, 33] width 35 height 11
click at [420, 30] on button "PET" at bounding box center [415, 33] width 35 height 11
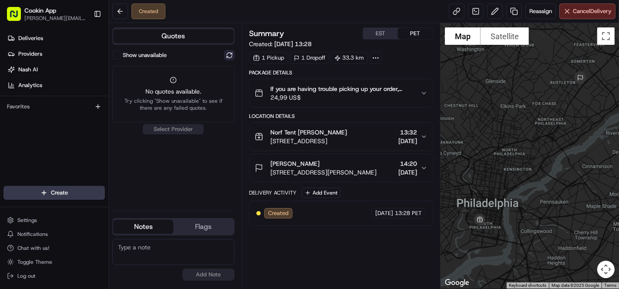
click at [229, 56] on button at bounding box center [229, 55] width 10 height 10
click at [587, 17] on button "Cancel Delivery" at bounding box center [587, 11] width 56 height 16
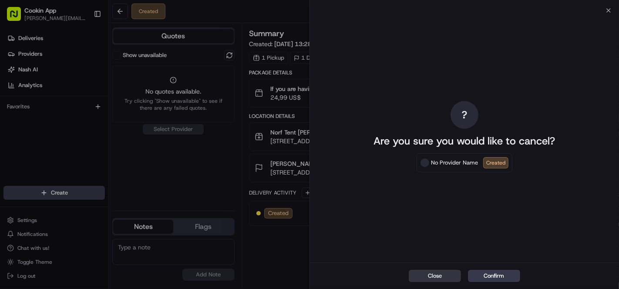
click at [426, 275] on button "Close" at bounding box center [434, 276] width 52 height 12
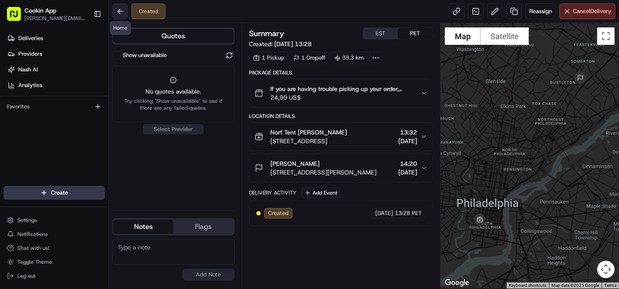
click at [114, 13] on button at bounding box center [120, 11] width 16 height 16
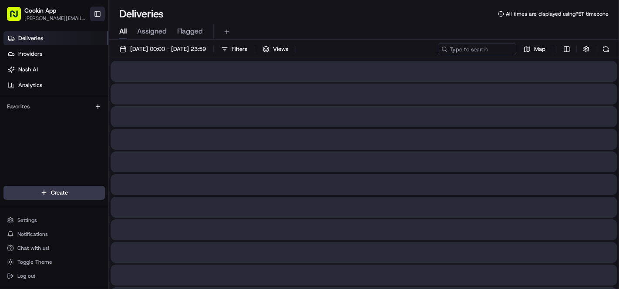
click at [100, 15] on button "Toggle Sidebar" at bounding box center [97, 14] width 15 height 15
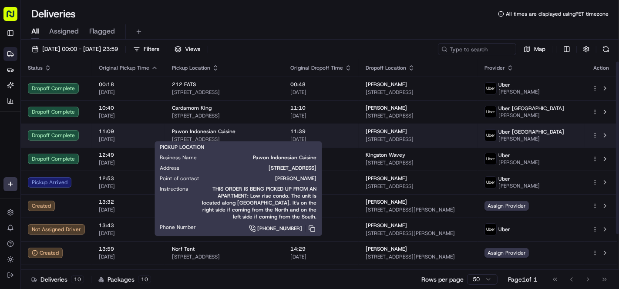
scroll to position [46, 0]
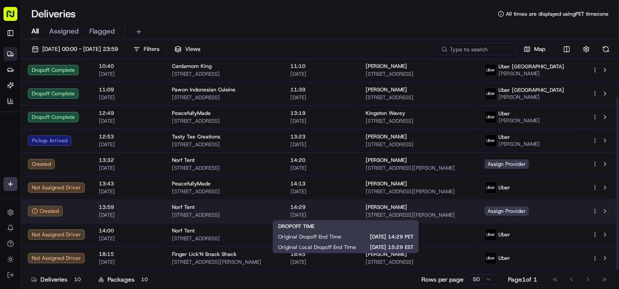
click at [331, 205] on span "14:29" at bounding box center [320, 207] width 61 height 7
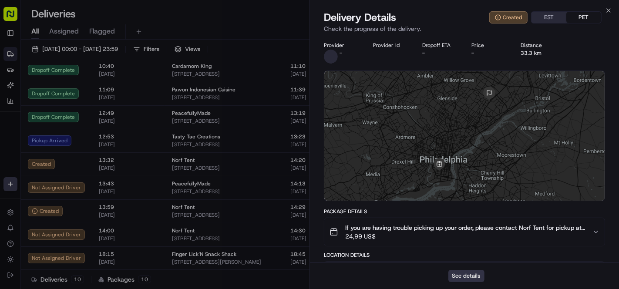
click at [472, 272] on button "See details" at bounding box center [466, 276] width 36 height 12
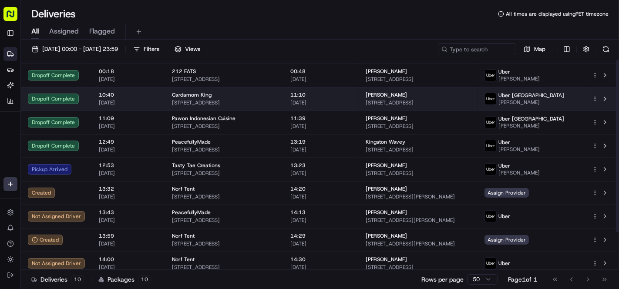
scroll to position [0, 0]
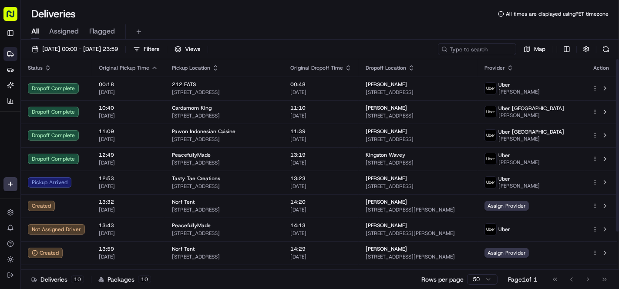
click at [351, 64] on icon "button" at bounding box center [347, 67] width 7 height 7
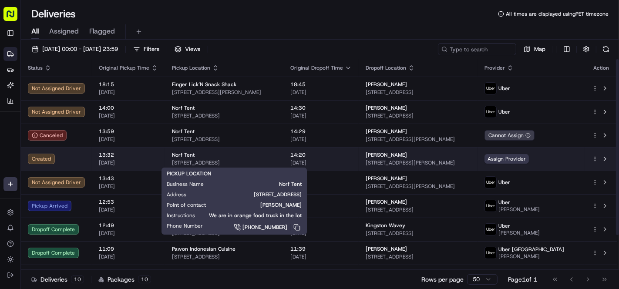
click at [219, 157] on div "Norf Tent" at bounding box center [224, 154] width 104 height 7
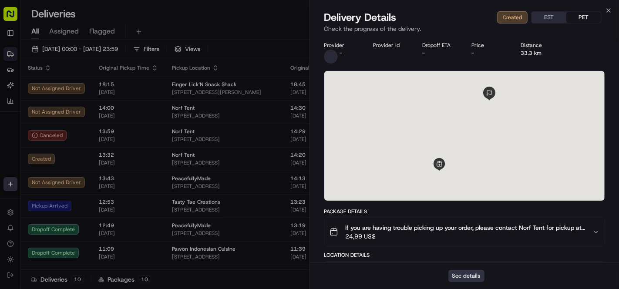
click at [471, 275] on button "See details" at bounding box center [466, 276] width 36 height 12
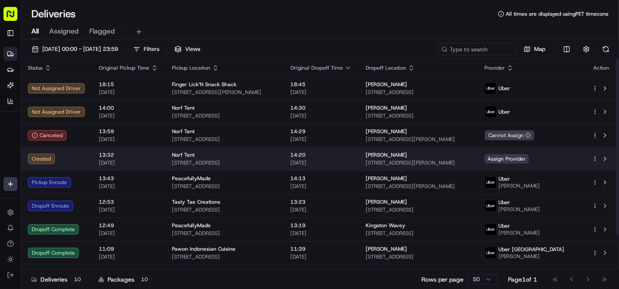
click at [346, 163] on span "[DATE]" at bounding box center [320, 162] width 61 height 7
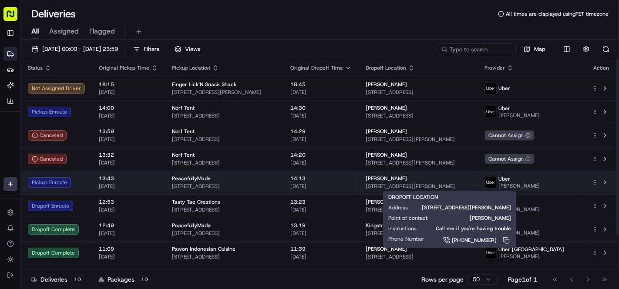
click at [422, 183] on span "[STREET_ADDRESS][PERSON_NAME]" at bounding box center [417, 186] width 104 height 7
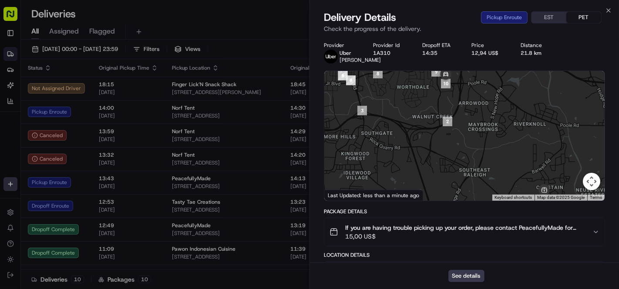
drag, startPoint x: 552, startPoint y: 159, endPoint x: 499, endPoint y: 121, distance: 64.5
click at [499, 121] on div at bounding box center [464, 136] width 280 height 130
click at [471, 271] on button "See details" at bounding box center [466, 276] width 36 height 12
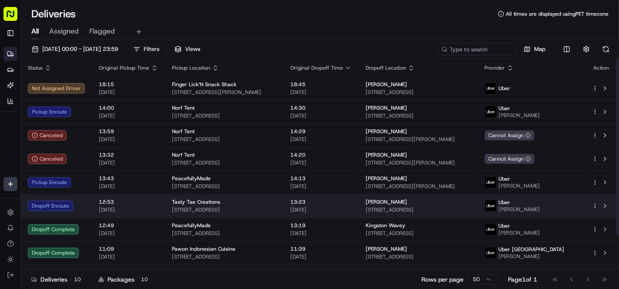
click at [276, 209] on span "3251 St Ferdinand St, New Orleans, LA 70126, USA" at bounding box center [224, 209] width 104 height 7
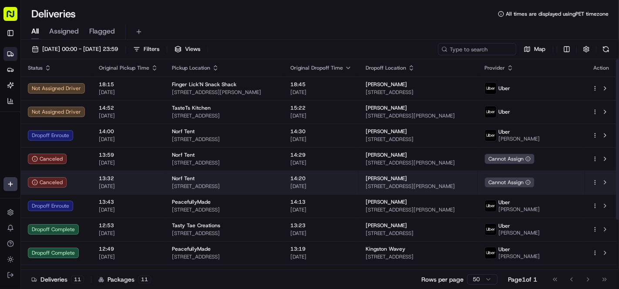
click at [198, 176] on div "Norf Tent" at bounding box center [224, 178] width 104 height 7
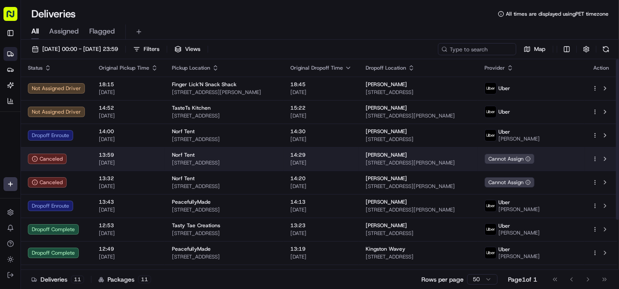
click at [197, 152] on div "Norf Tent" at bounding box center [224, 154] width 104 height 7
click at [276, 157] on div "Norf Tent" at bounding box center [224, 154] width 104 height 7
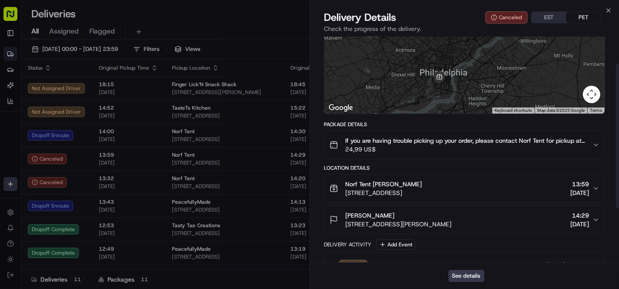
scroll to position [126, 0]
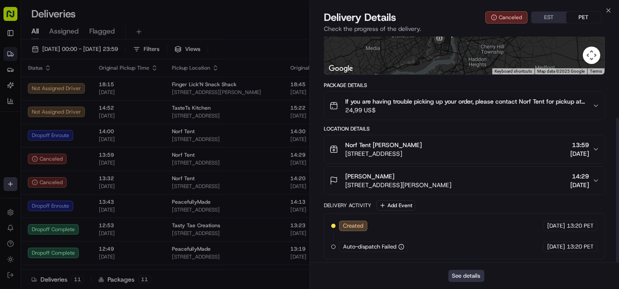
click at [473, 272] on button "See details" at bounding box center [466, 276] width 36 height 12
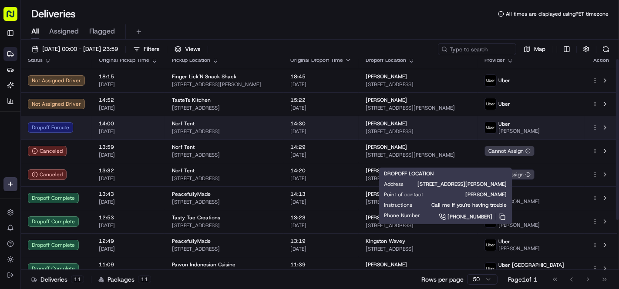
scroll to position [0, 0]
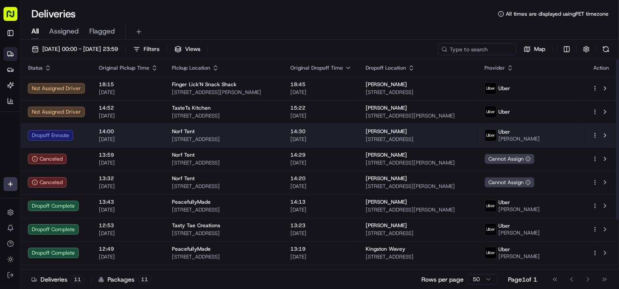
click at [418, 136] on span "1926 Spring Garden St, Philadelphia, PA 19130, USA" at bounding box center [417, 139] width 104 height 7
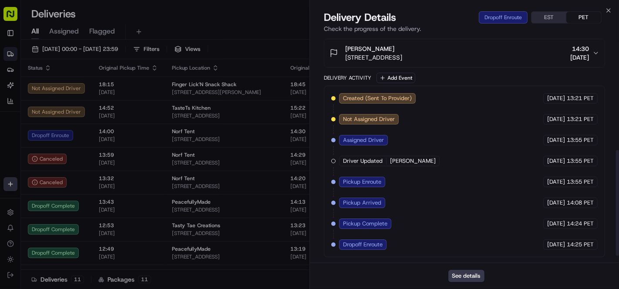
scroll to position [209, 0]
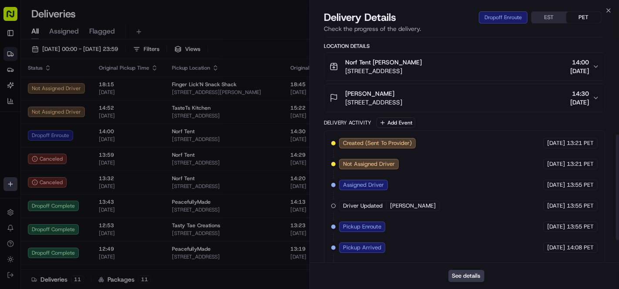
click at [402, 107] on span "1926 Spring Garden St, Philadelphia, PA 19130, USA" at bounding box center [373, 102] width 57 height 9
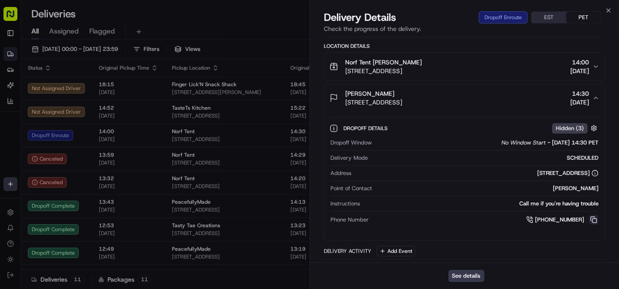
click at [591, 224] on button at bounding box center [594, 220] width 10 height 10
click at [592, 224] on button at bounding box center [594, 220] width 10 height 10
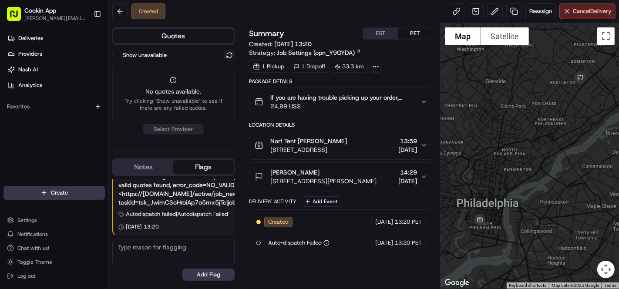
click at [266, 20] on div "Created Reassign Cancel Delivery" at bounding box center [364, 11] width 510 height 23
click at [227, 54] on button at bounding box center [229, 55] width 10 height 10
click at [230, 51] on button at bounding box center [229, 55] width 10 height 10
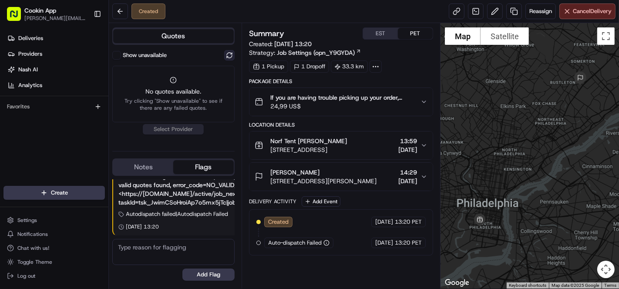
click at [227, 57] on button at bounding box center [229, 55] width 10 height 10
click at [414, 35] on button "PET" at bounding box center [415, 33] width 35 height 11
click at [378, 64] on icon at bounding box center [375, 67] width 8 height 8
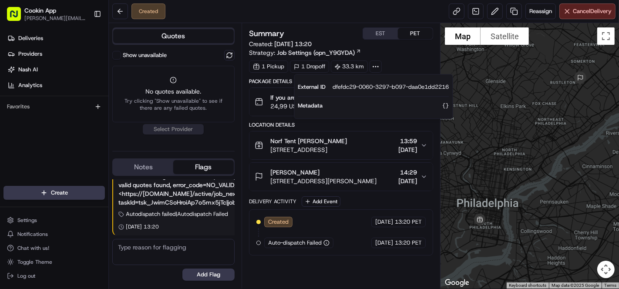
click at [401, 65] on div "1 Pickup 1 Dropoff 33.3 km" at bounding box center [341, 66] width 184 height 12
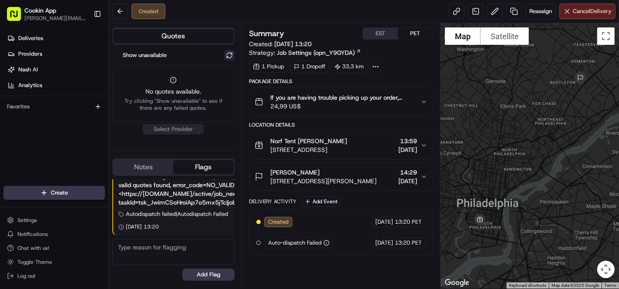
click at [233, 55] on button at bounding box center [229, 55] width 10 height 10
click at [229, 54] on button at bounding box center [229, 55] width 10 height 10
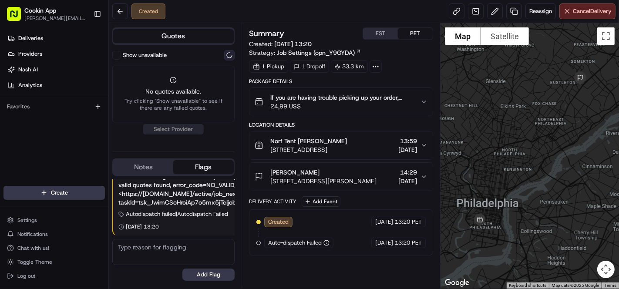
click at [229, 54] on button at bounding box center [229, 55] width 10 height 10
click at [572, 7] on span "Cancel Delivery" at bounding box center [591, 11] width 39 height 8
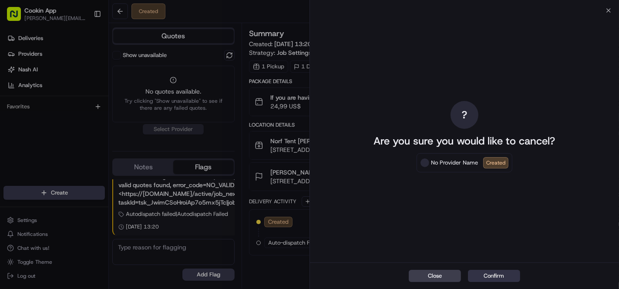
click at [498, 276] on button "Confirm" at bounding box center [494, 276] width 52 height 12
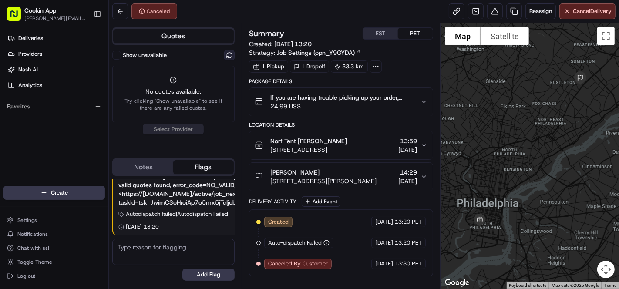
click at [229, 53] on button at bounding box center [229, 55] width 10 height 10
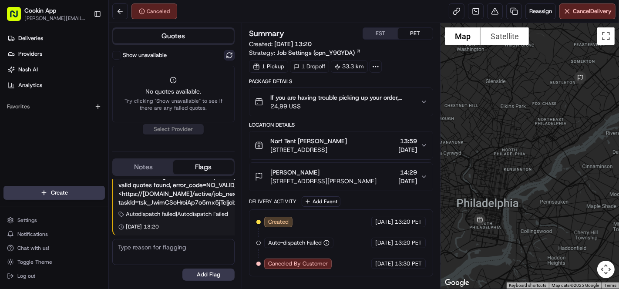
click at [228, 54] on button at bounding box center [229, 55] width 10 height 10
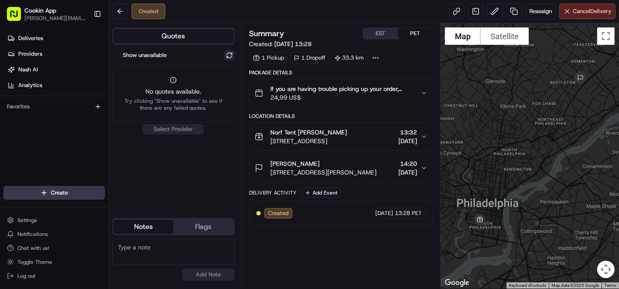
click at [232, 55] on button at bounding box center [229, 55] width 10 height 10
click at [220, 174] on div "Show unavailable No quotes available. Try clicking "Show unavailable" to see if…" at bounding box center [173, 127] width 122 height 154
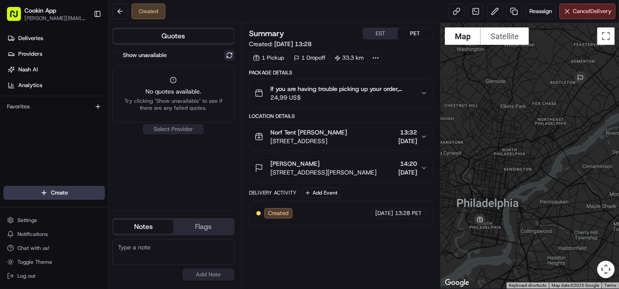
click at [232, 52] on button at bounding box center [229, 55] width 10 height 10
drag, startPoint x: 237, startPoint y: 13, endPoint x: 220, endPoint y: 0, distance: 21.7
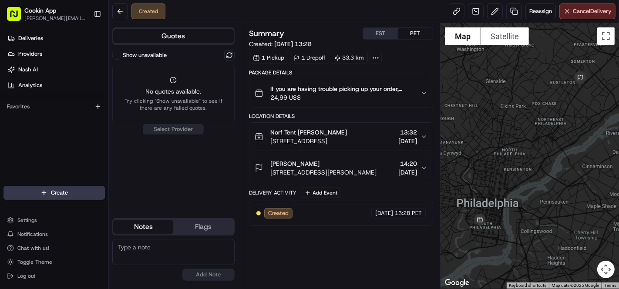
click at [237, 13] on div "Created Reassign Cancel Delivery" at bounding box center [364, 11] width 510 height 23
click at [231, 51] on button at bounding box center [229, 55] width 10 height 10
click at [229, 51] on button at bounding box center [229, 55] width 10 height 10
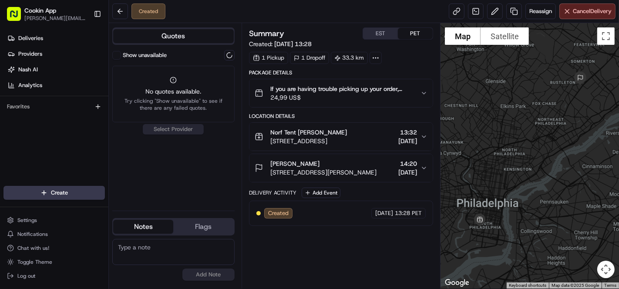
click at [197, 33] on button "Quotes" at bounding box center [173, 36] width 120 height 14
click at [193, 35] on button "Quotes" at bounding box center [173, 36] width 120 height 14
click at [191, 35] on button "Quotes" at bounding box center [173, 36] width 120 height 14
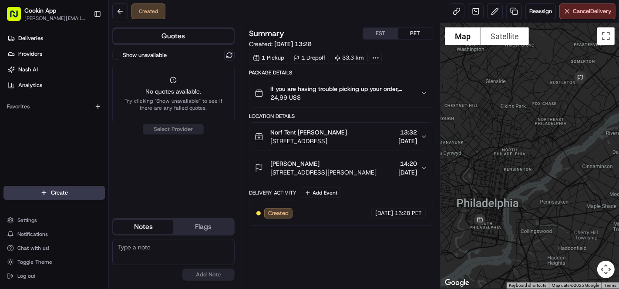
click at [191, 35] on button "Quotes" at bounding box center [173, 36] width 120 height 14
click at [225, 51] on button at bounding box center [229, 55] width 10 height 10
click at [584, 11] on span "Cancel Delivery" at bounding box center [591, 11] width 39 height 8
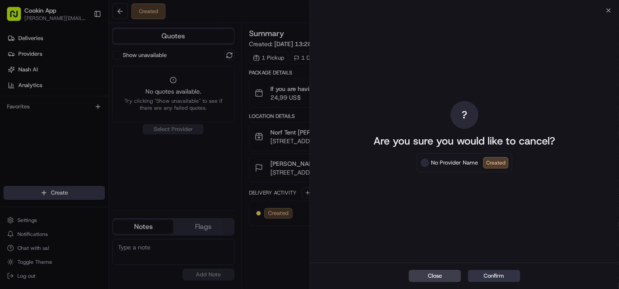
click at [502, 272] on button "Confirm" at bounding box center [494, 276] width 52 height 12
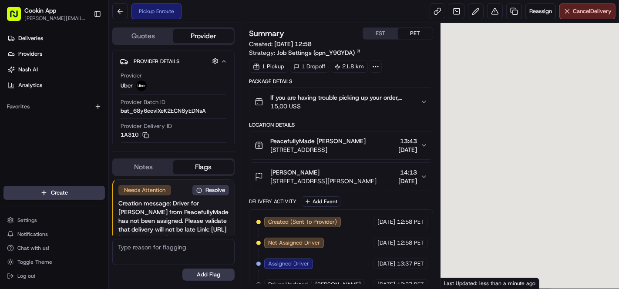
scroll to position [35, 0]
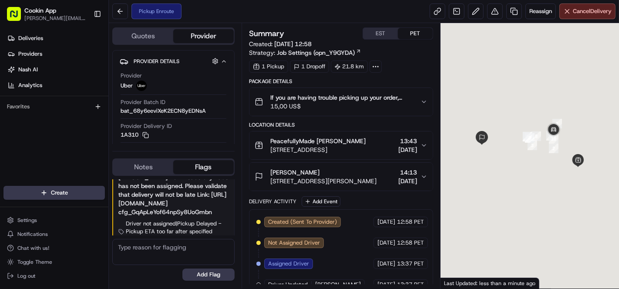
drag, startPoint x: 257, startPoint y: 10, endPoint x: 341, endPoint y: 179, distance: 188.3
click at [257, 10] on div "Pickup Enroute Reassign Cancel Delivery" at bounding box center [364, 11] width 510 height 23
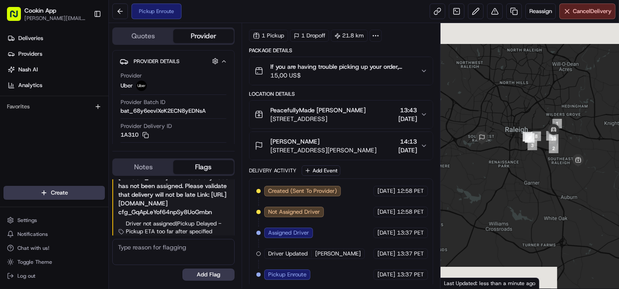
scroll to position [0, 0]
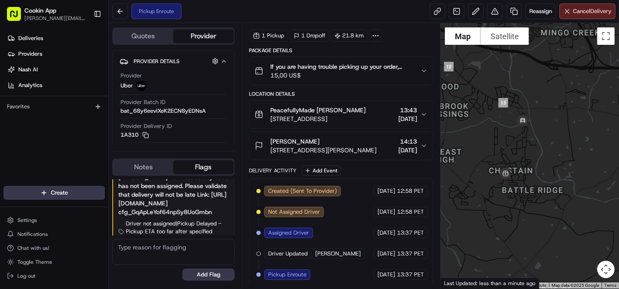
drag, startPoint x: 589, startPoint y: 179, endPoint x: 478, endPoint y: 112, distance: 129.6
click at [478, 112] on div at bounding box center [529, 155] width 178 height 265
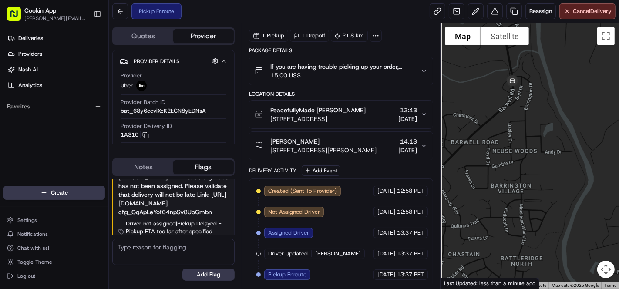
drag, startPoint x: 528, startPoint y: 162, endPoint x: 535, endPoint y: 198, distance: 36.8
click at [535, 198] on div at bounding box center [529, 155] width 178 height 265
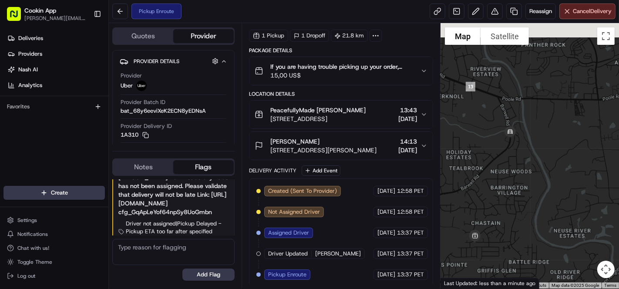
drag, startPoint x: 517, startPoint y: 130, endPoint x: 507, endPoint y: 190, distance: 60.4
click at [507, 190] on div at bounding box center [529, 155] width 178 height 265
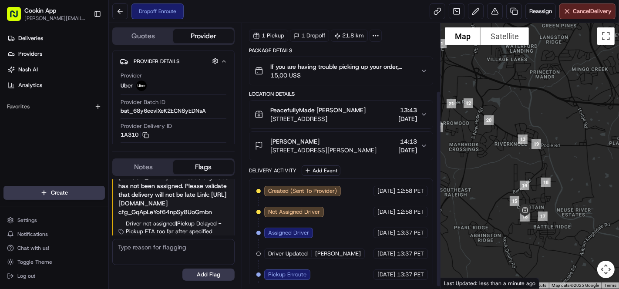
scroll to position [93, 0]
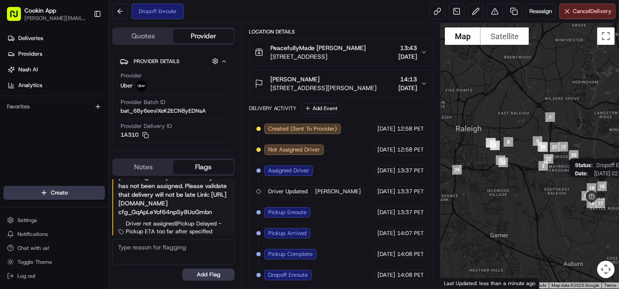
drag, startPoint x: 590, startPoint y: 173, endPoint x: 595, endPoint y: 180, distance: 8.7
click at [595, 180] on div "Status : Dropoff Enroute Date : [DATE] 02:11 PM" at bounding box center [529, 155] width 178 height 265
